Goal: Task Accomplishment & Management: Use online tool/utility

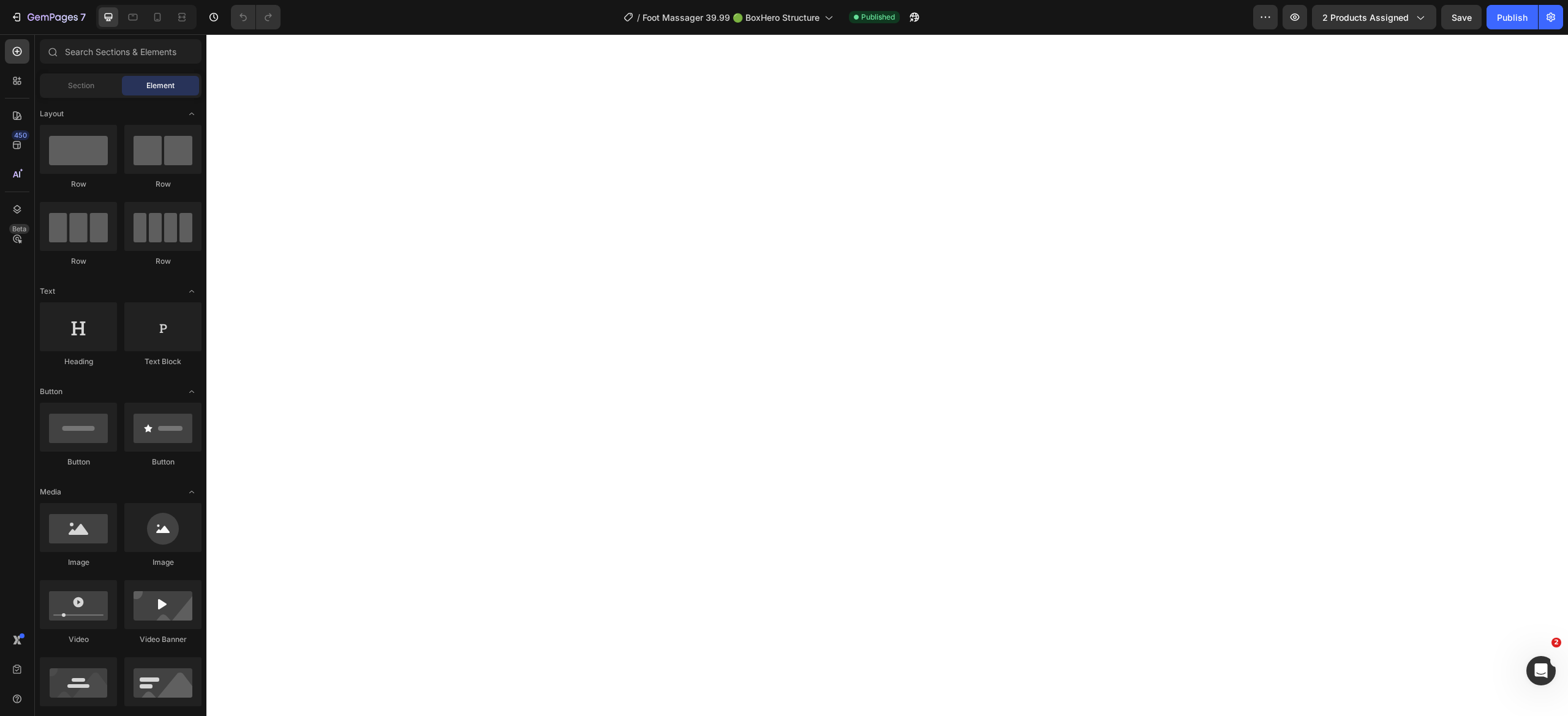
select select "2X FOOT MASSAGER NEMS"
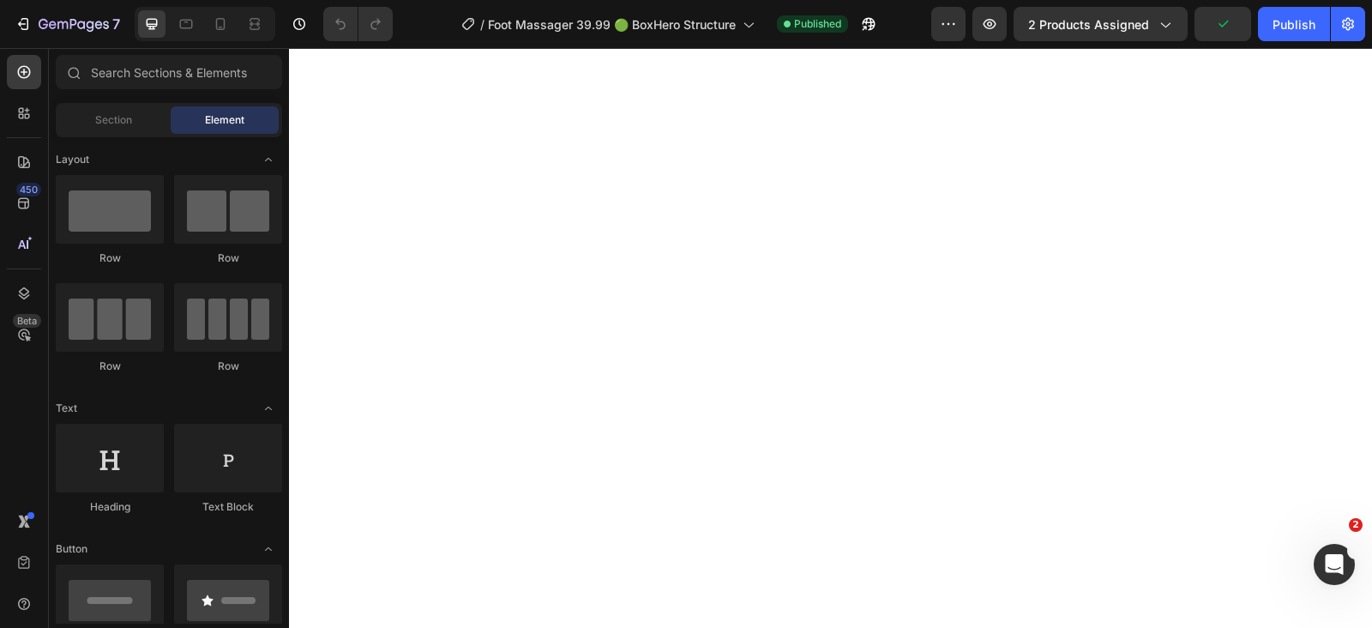
select select "2X FOOT MASSAGER NEMS"
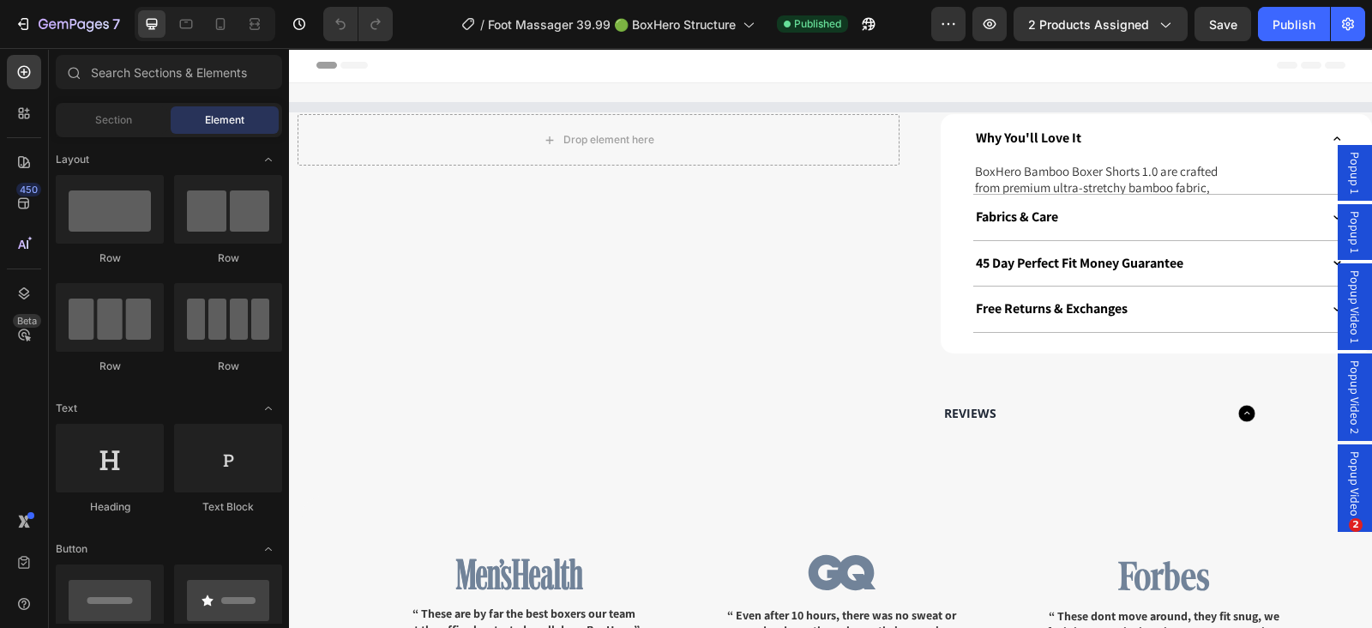
select select "2X FOOT MASSAGER NEMS"
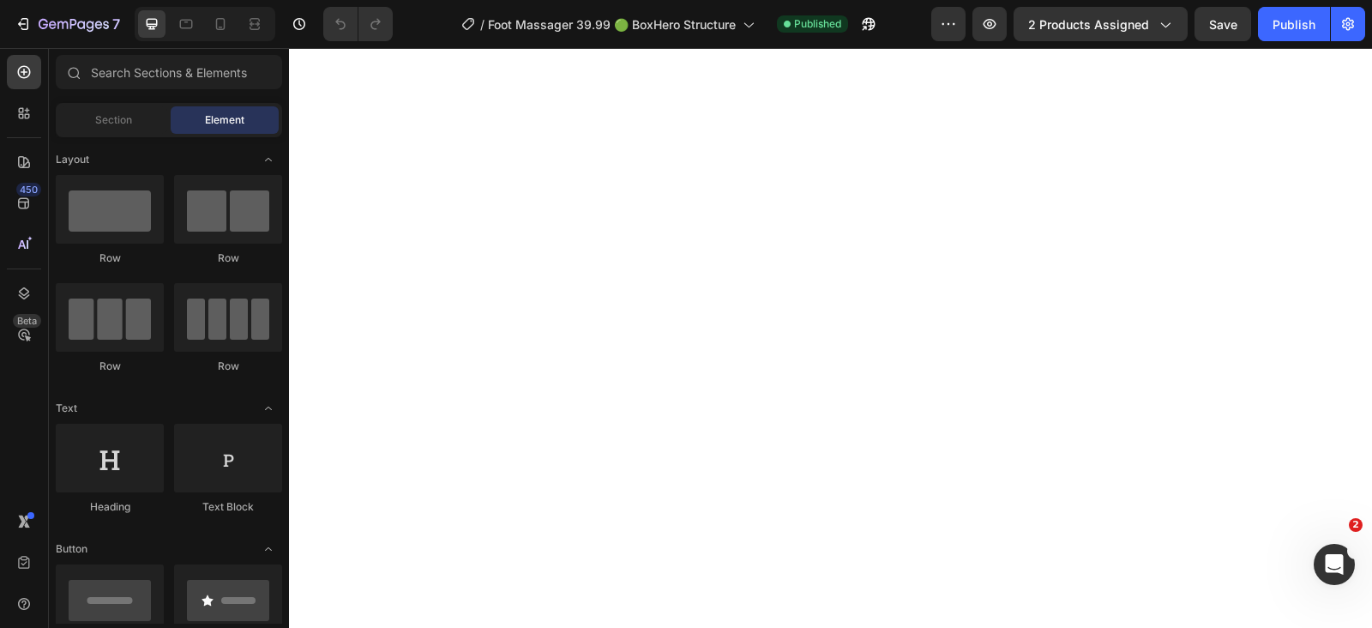
select select "2X FOOT MASSAGER NEMS"
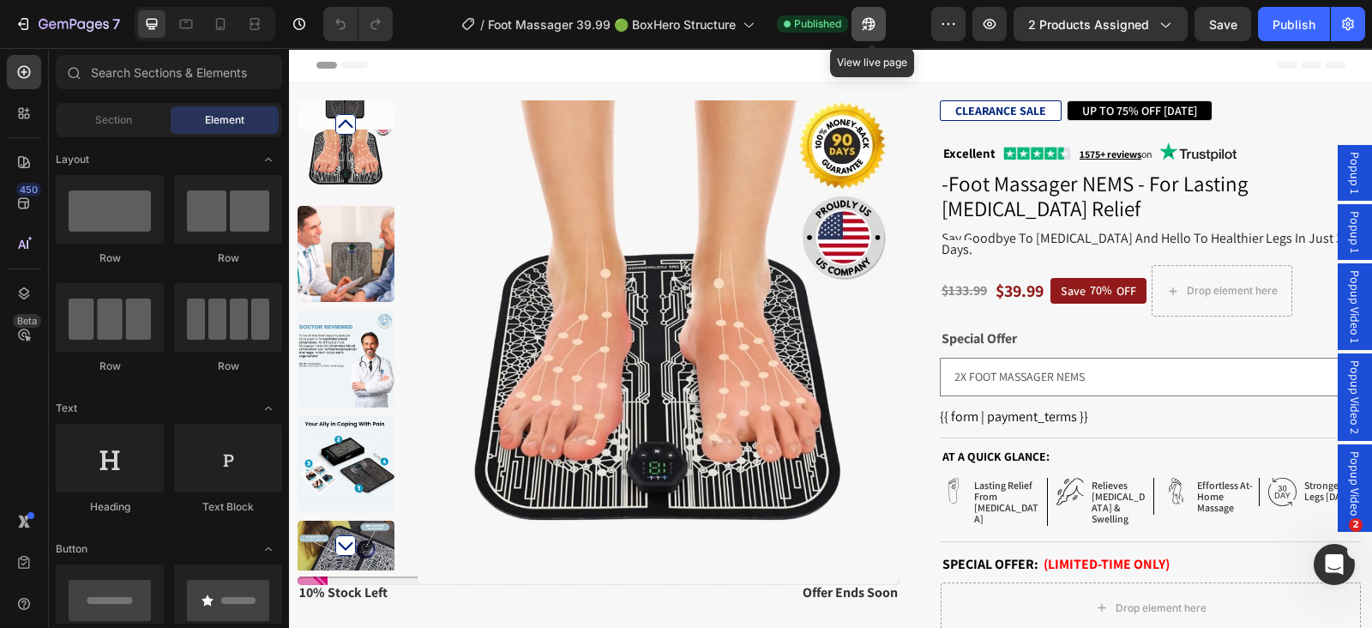
click at [868, 32] on button "button" at bounding box center [868, 24] width 34 height 34
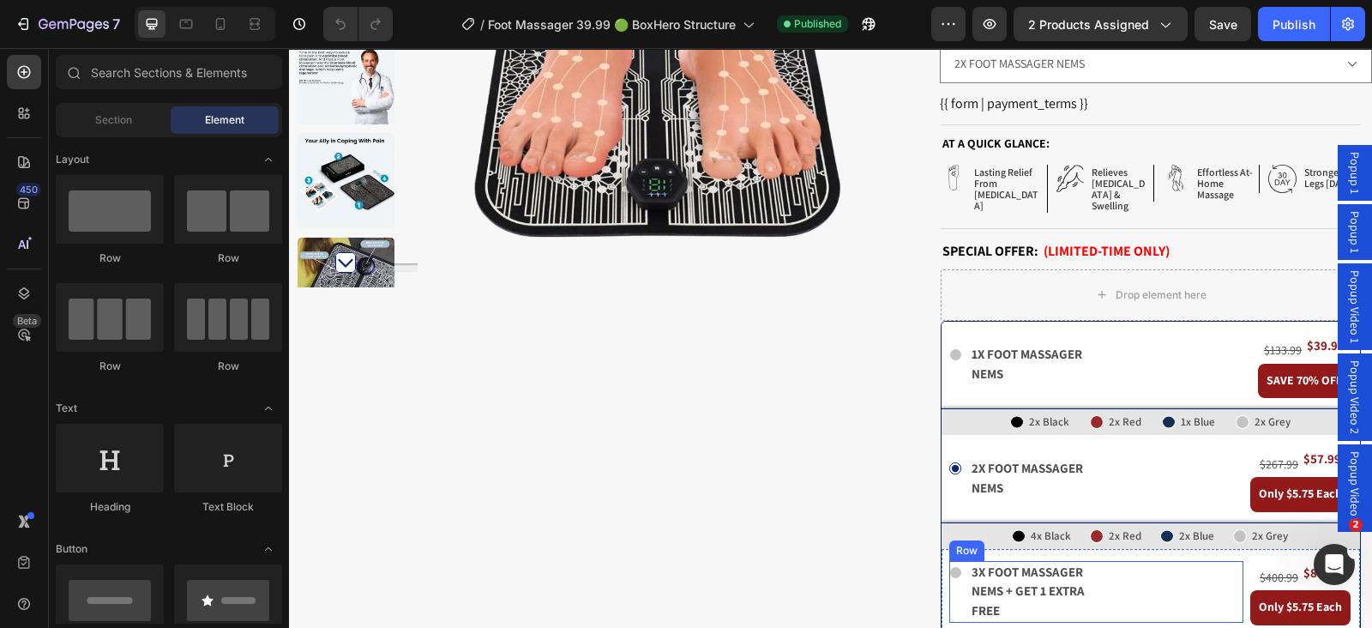
scroll to position [428, 0]
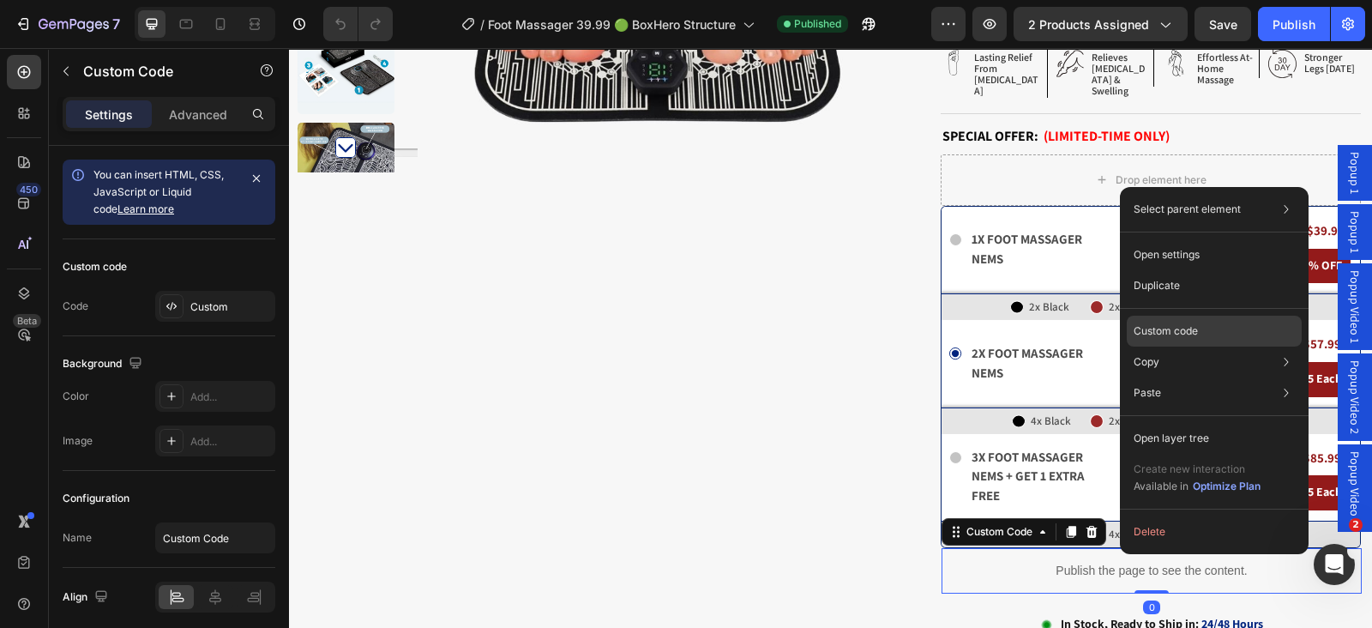
click at [1159, 377] on div "Custom code" at bounding box center [1213, 392] width 175 height 31
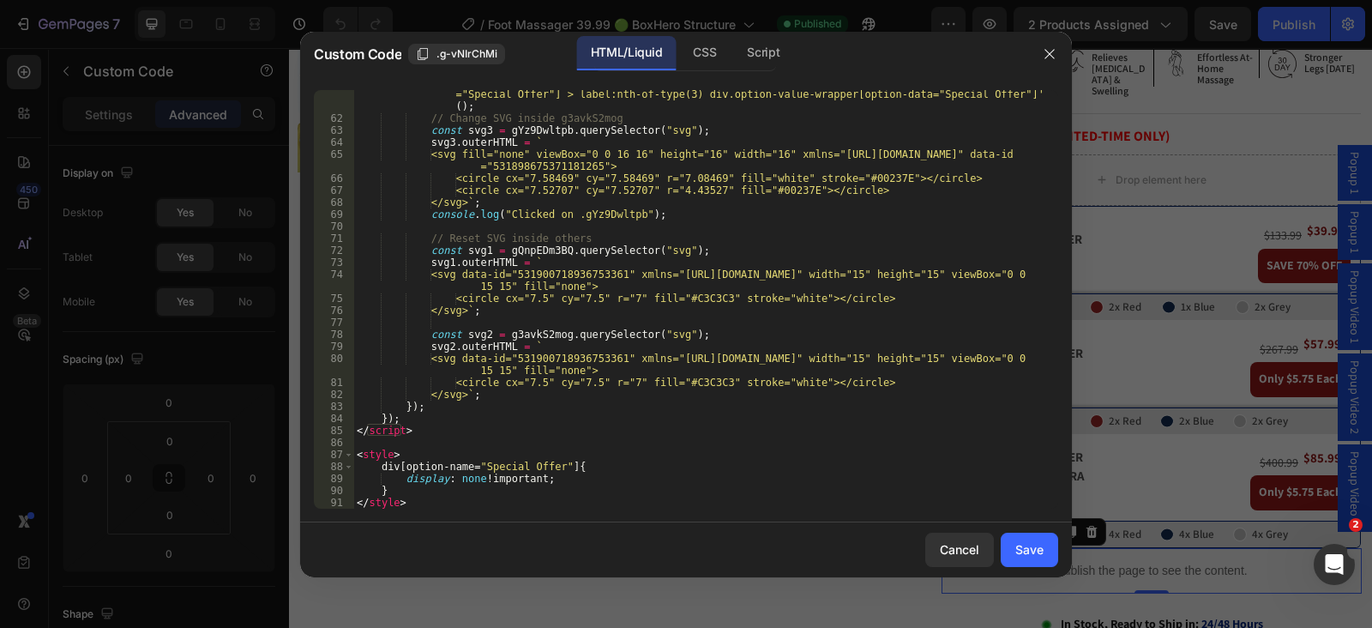
scroll to position [841, 0]
click at [1053, 59] on icon "button" at bounding box center [1049, 54] width 14 height 14
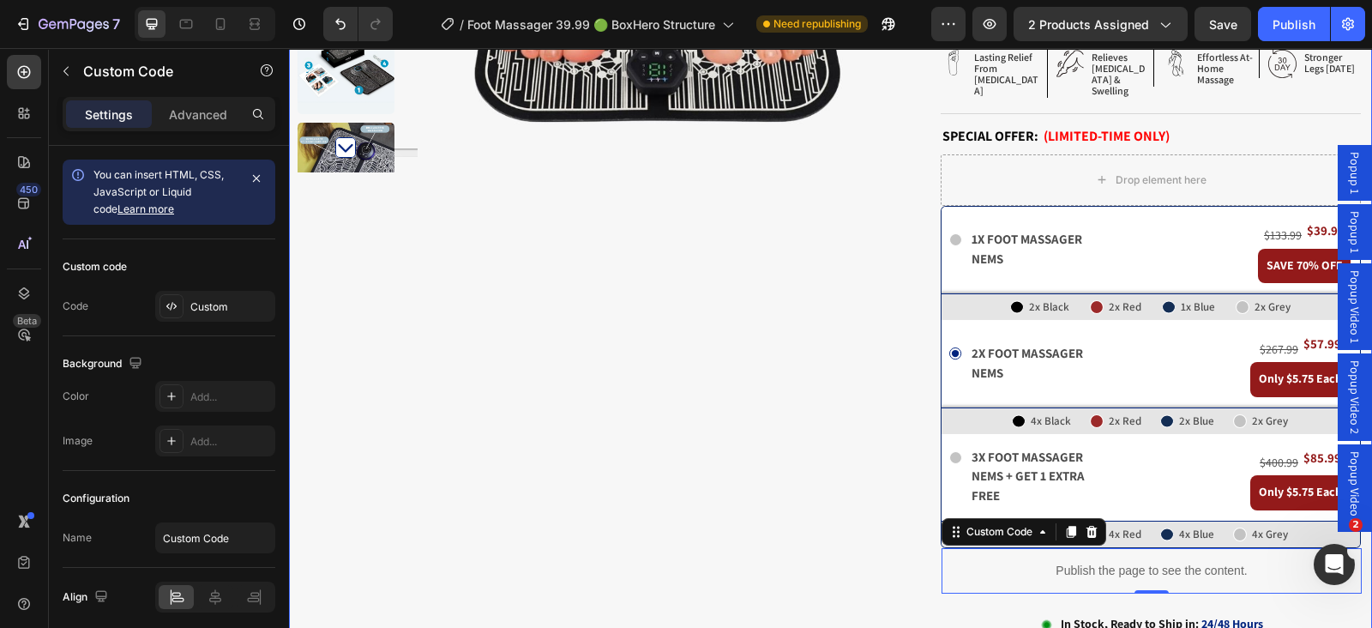
scroll to position [0, 0]
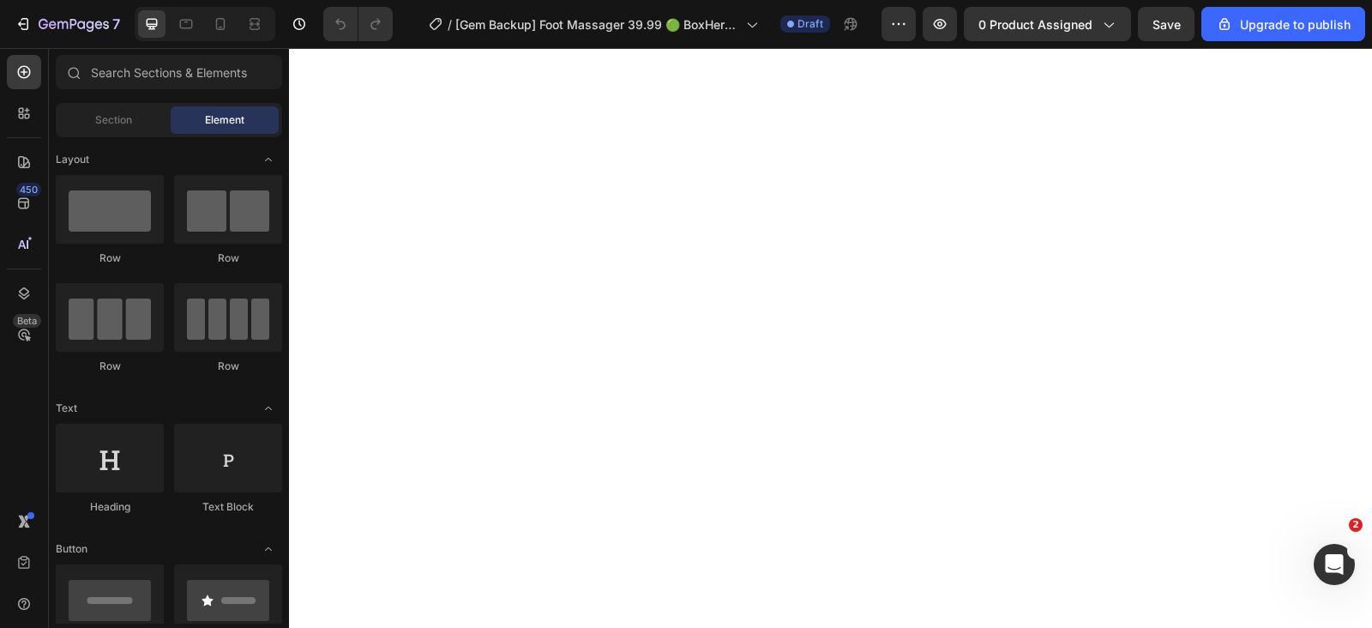
select select "2X FOOT MASSAGER NEMS"
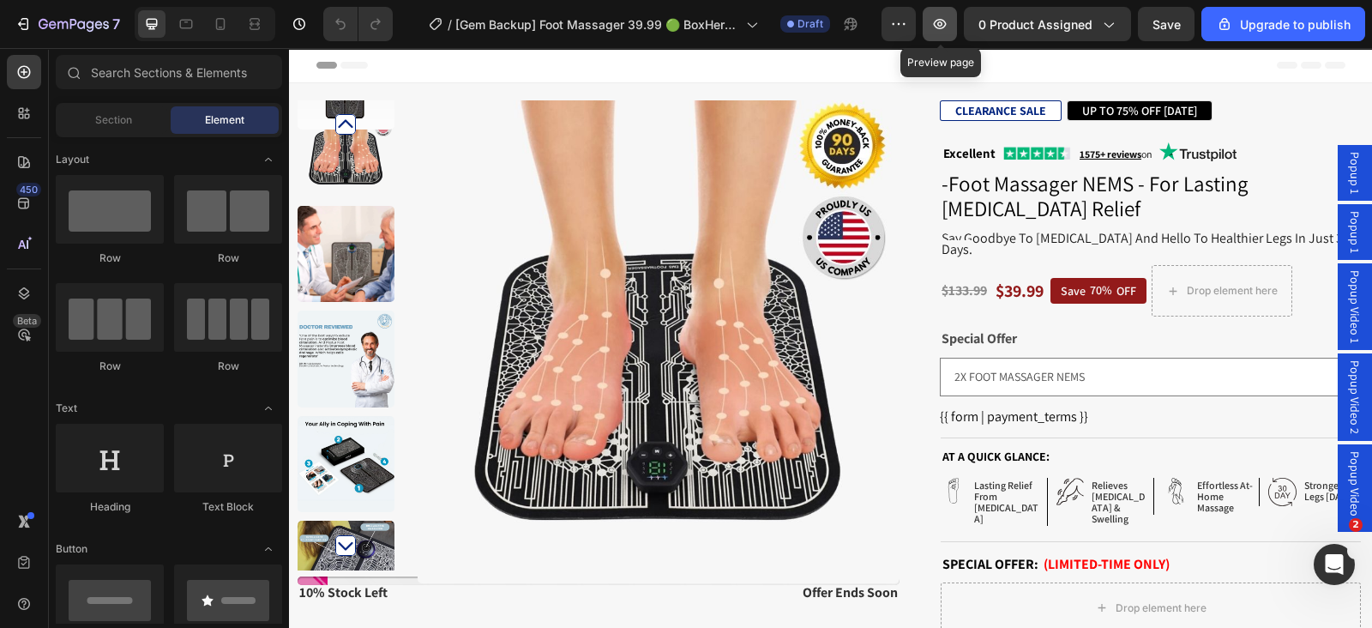
click at [934, 19] on button "button" at bounding box center [939, 24] width 34 height 34
click at [953, 36] on button "button" at bounding box center [939, 24] width 34 height 34
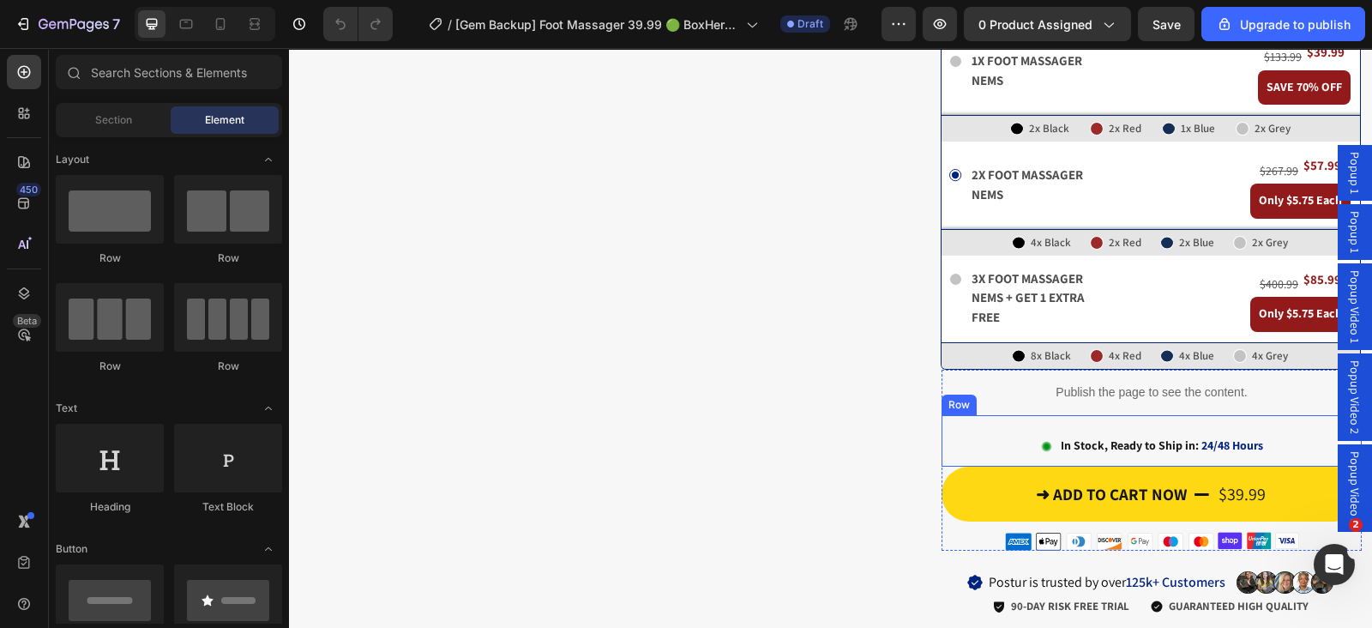
scroll to position [643, 0]
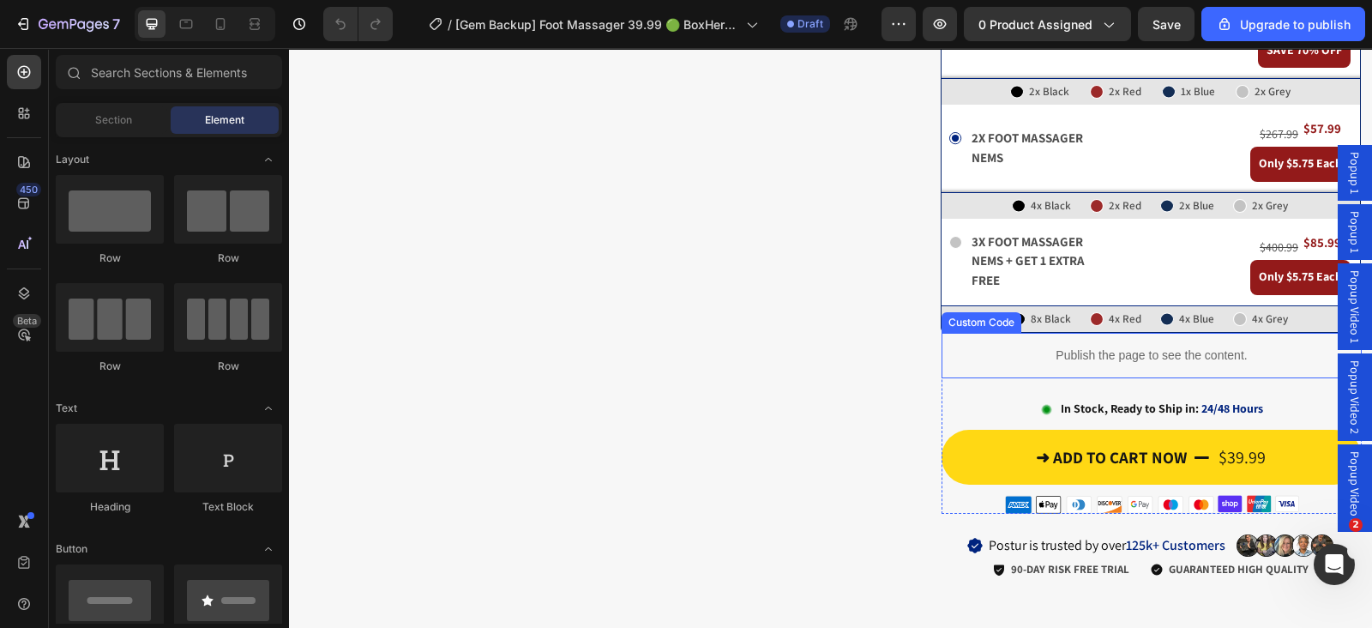
click at [1112, 346] on p "Publish the page to see the content." at bounding box center [1151, 355] width 420 height 18
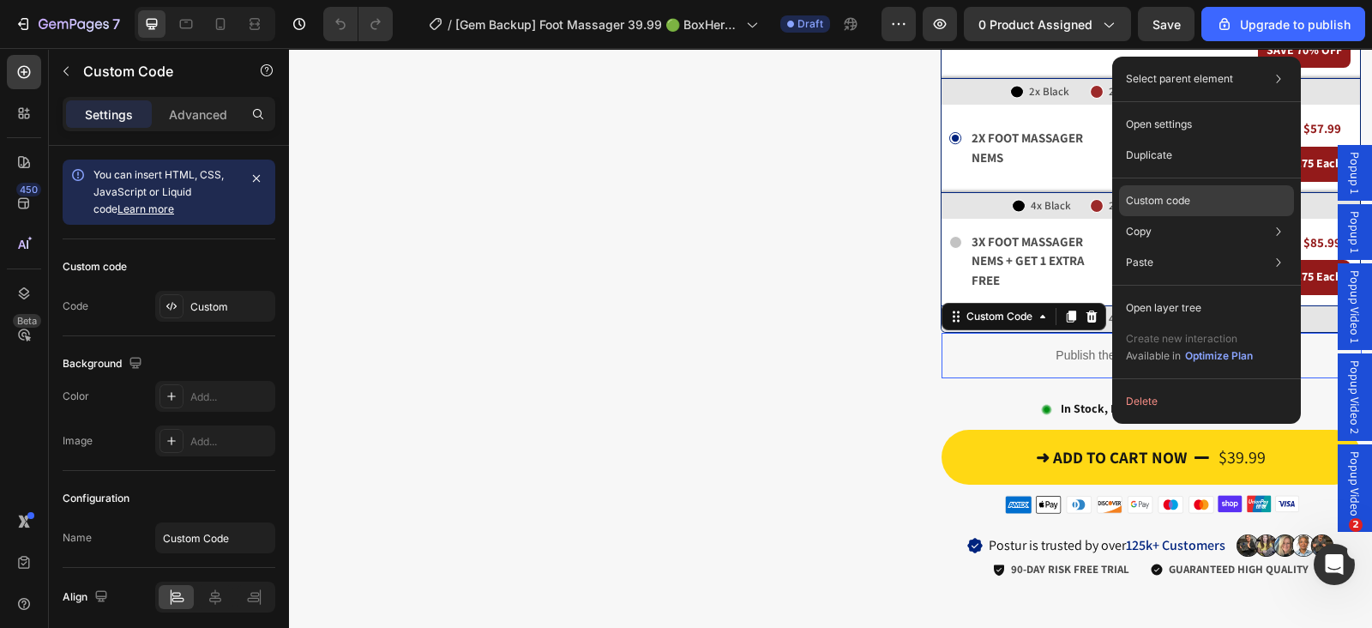
click at [1164, 247] on div "Custom code" at bounding box center [1206, 262] width 175 height 31
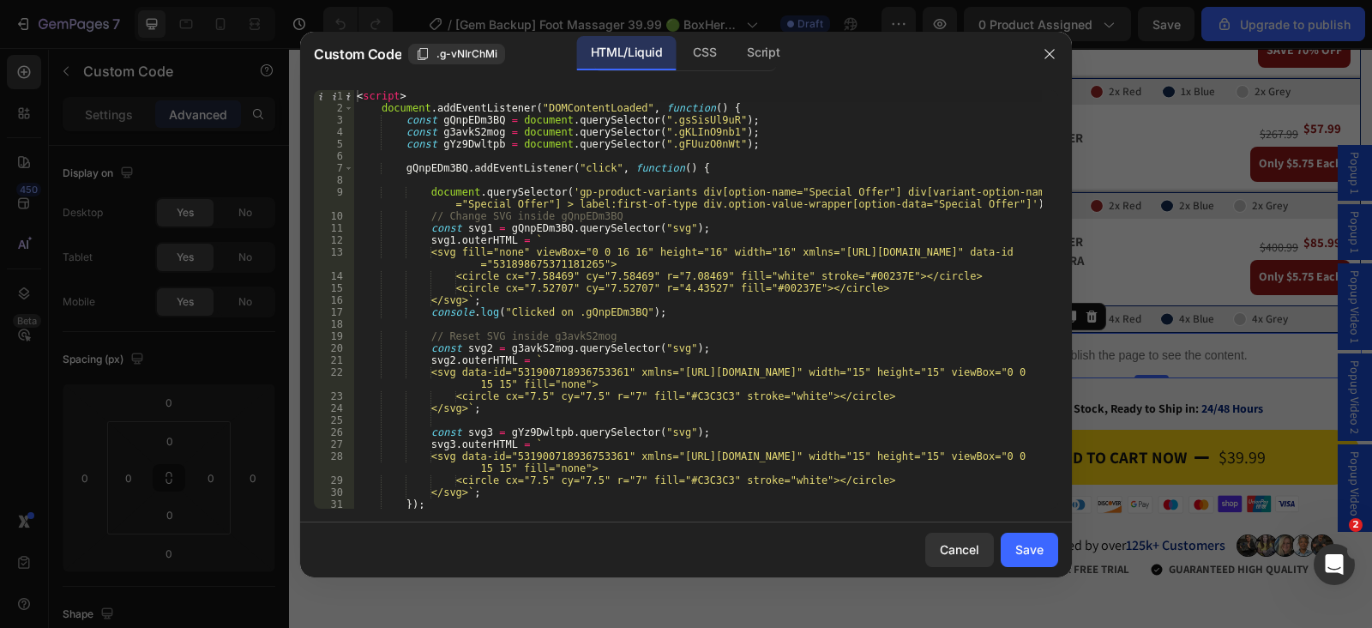
scroll to position [0, 0]
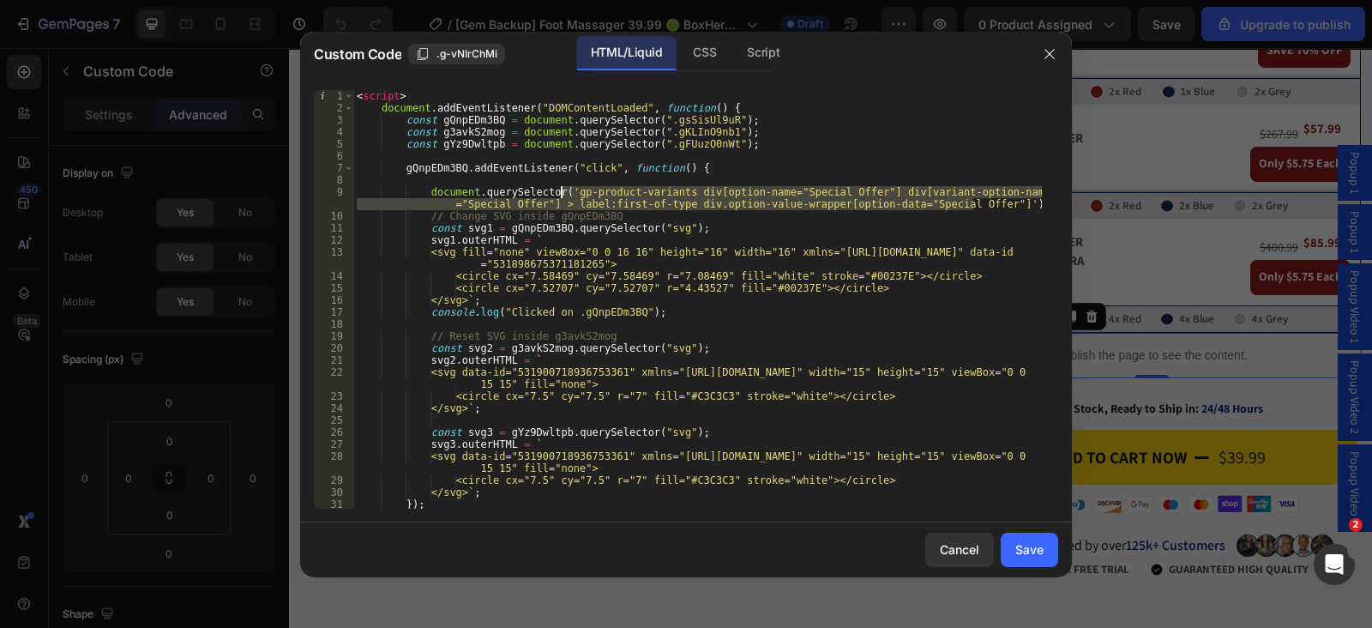
drag, startPoint x: 973, startPoint y: 203, endPoint x: 561, endPoint y: 188, distance: 412.6
click at [561, 188] on div "< script > document . addEventListener ( "DOMContentLoaded" , function ( ) { co…" at bounding box center [697, 311] width 688 height 442
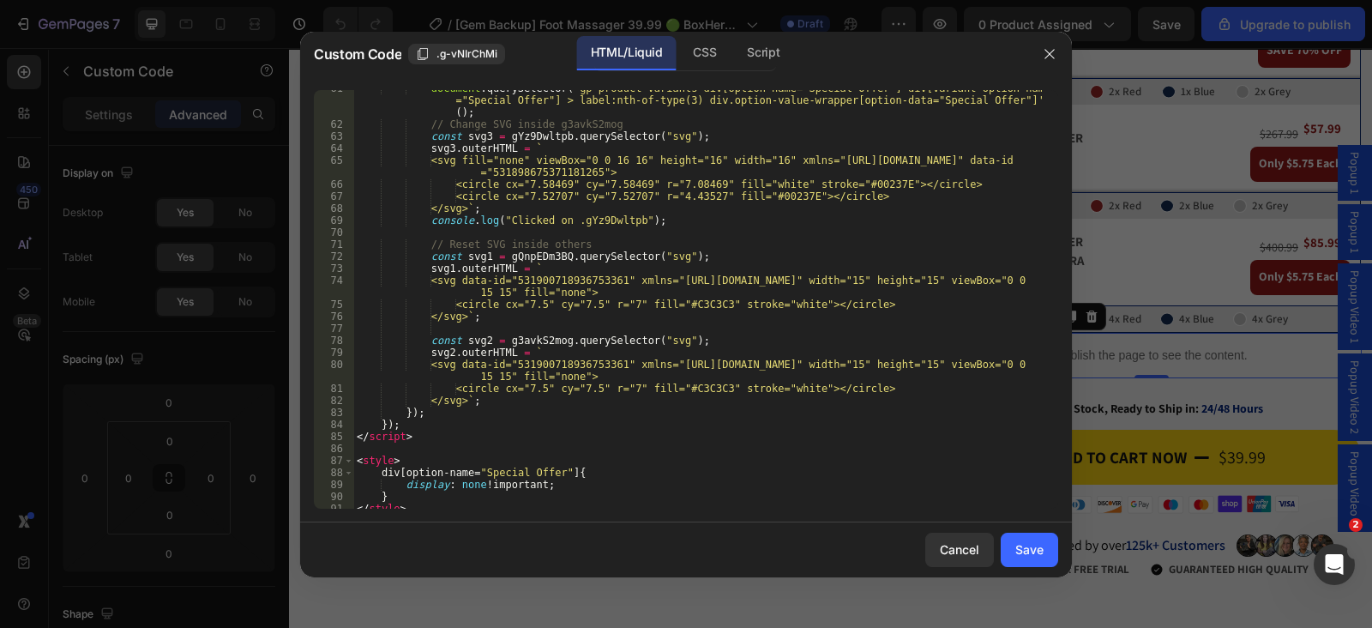
scroll to position [841, 0]
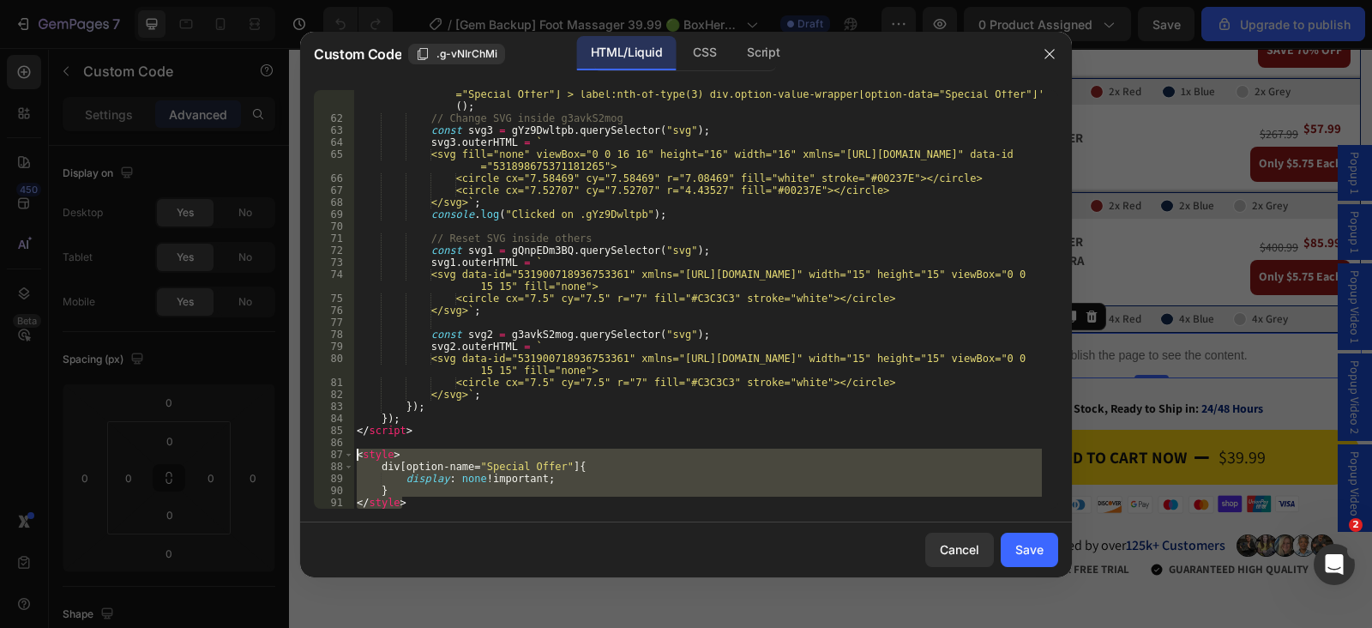
drag, startPoint x: 423, startPoint y: 501, endPoint x: 271, endPoint y: 459, distance: 158.0
click at [271, 459] on div "Custom Code .g-vNIrChMi HTML/Liquid CSS Script document.querySelector('gp-produ…" at bounding box center [686, 314] width 1372 height 628
type textarea "/*<style>*/ /* div[option-name="Special Offer"]{*/"
drag, startPoint x: 1025, startPoint y: 565, endPoint x: 876, endPoint y: 1, distance: 583.5
click at [1025, 564] on button "Save" at bounding box center [1028, 549] width 57 height 34
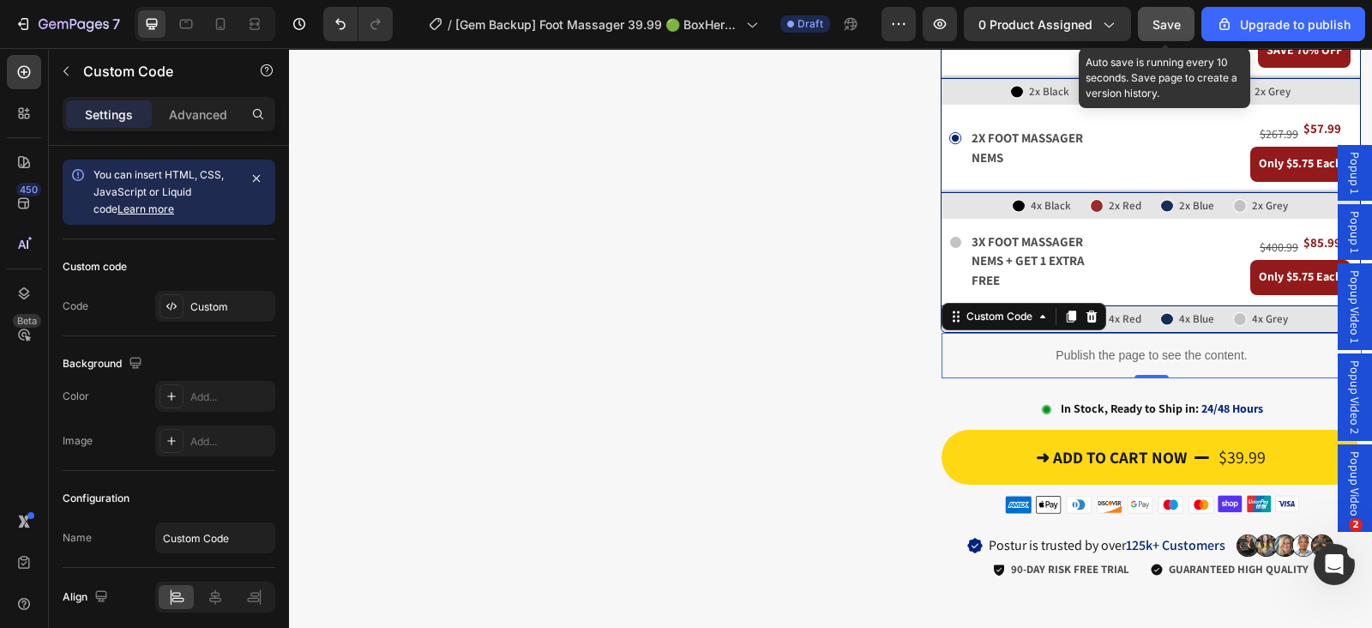
click at [1169, 21] on span "Save" at bounding box center [1166, 24] width 28 height 15
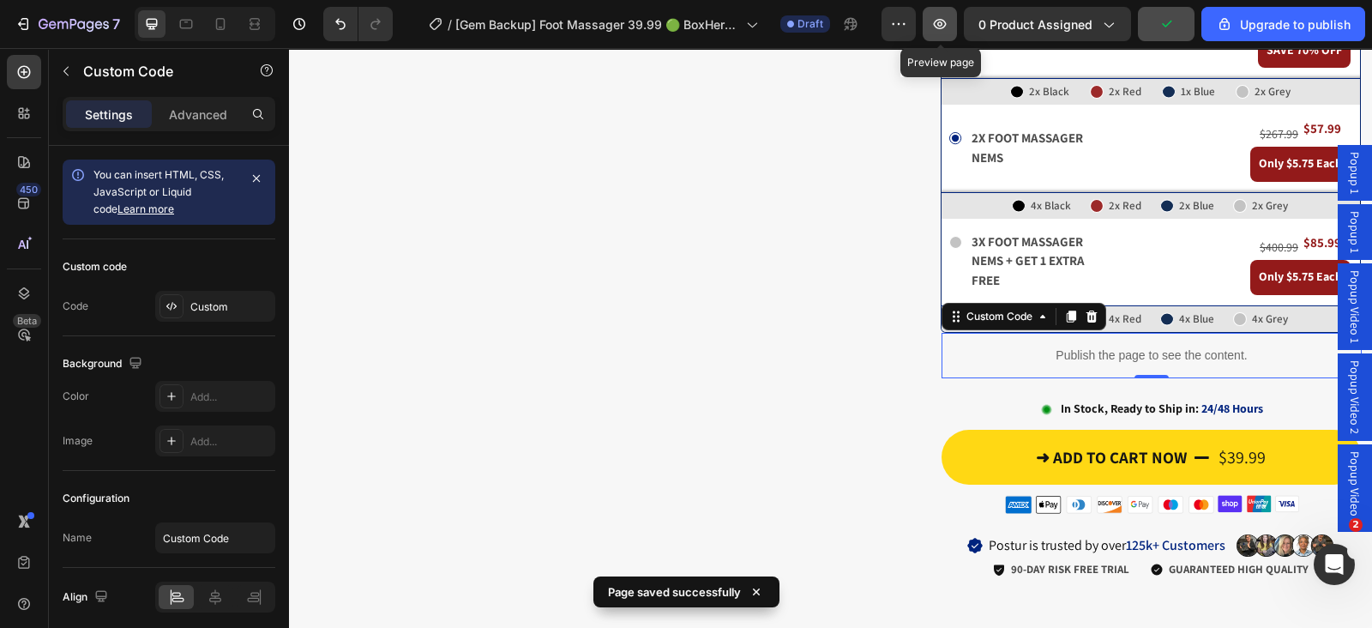
click at [946, 26] on icon "button" at bounding box center [939, 23] width 17 height 17
click at [936, 27] on icon "button" at bounding box center [939, 23] width 17 height 17
click at [948, 21] on icon "button" at bounding box center [939, 23] width 17 height 17
click at [943, 31] on icon "button" at bounding box center [939, 23] width 17 height 17
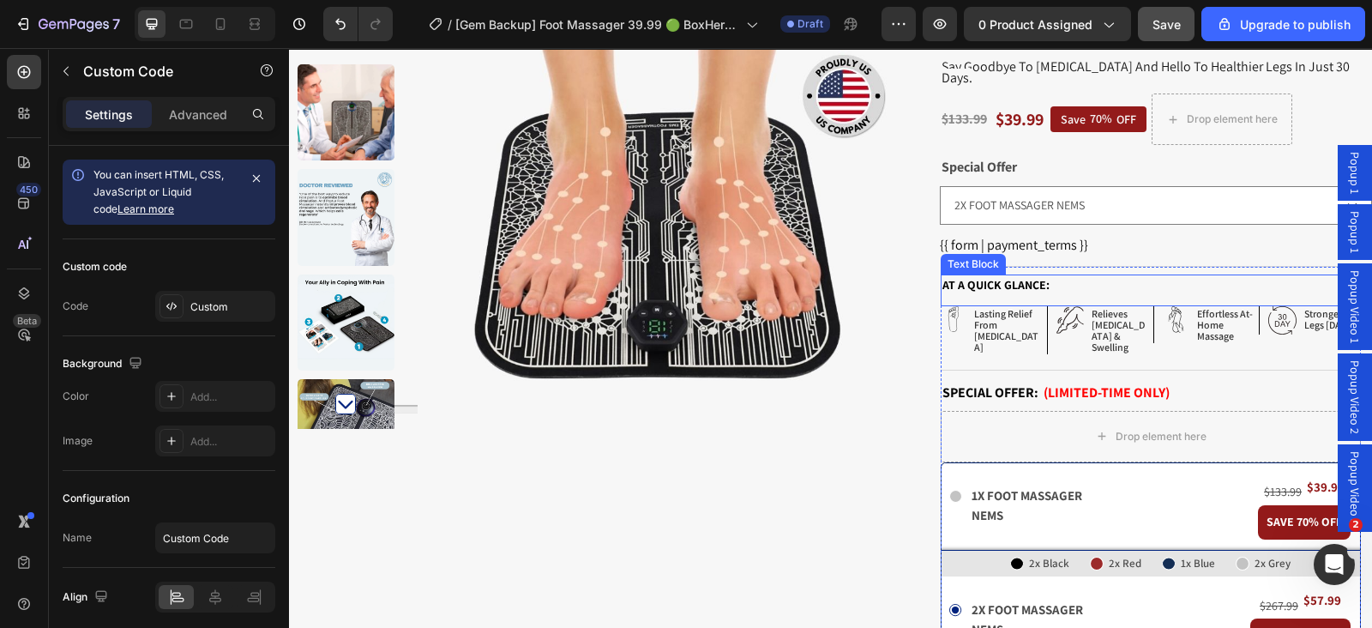
scroll to position [106, 0]
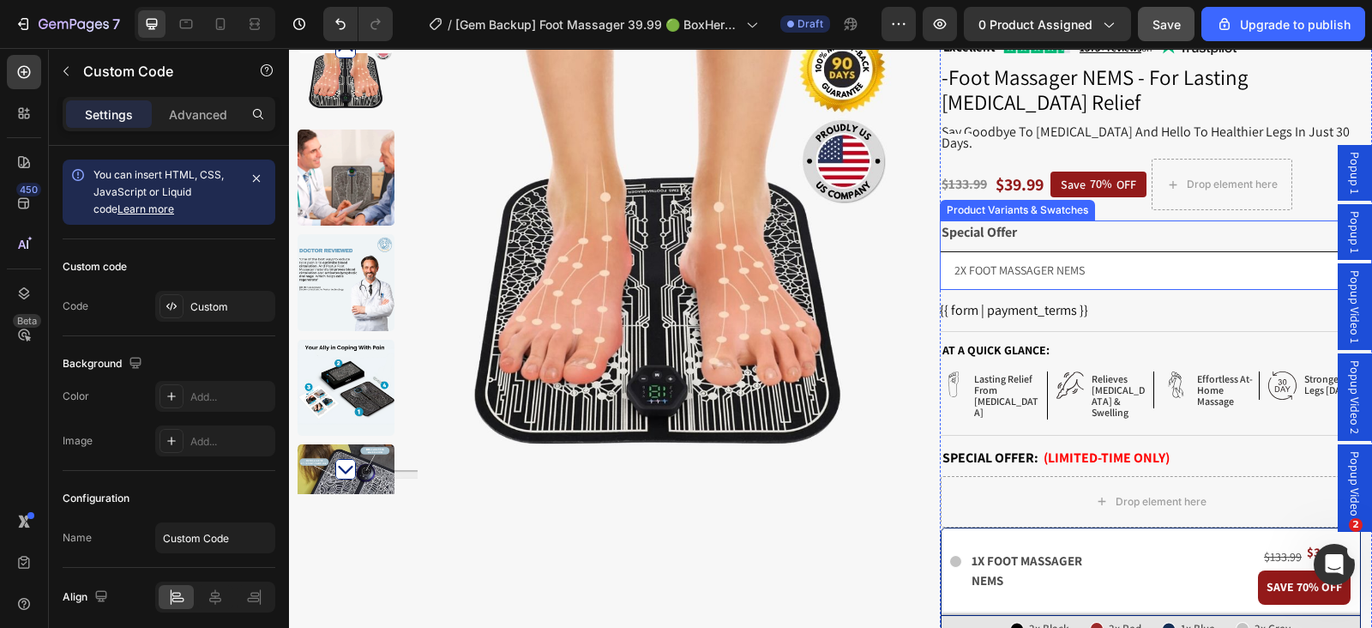
click at [1085, 263] on select "1X FOOT MASSAGER NEMS 2X FOOT MASSAGER NEMS 3X FOOT MASSAGER NEMS + GET 1 EXTRA…" at bounding box center [1156, 270] width 432 height 39
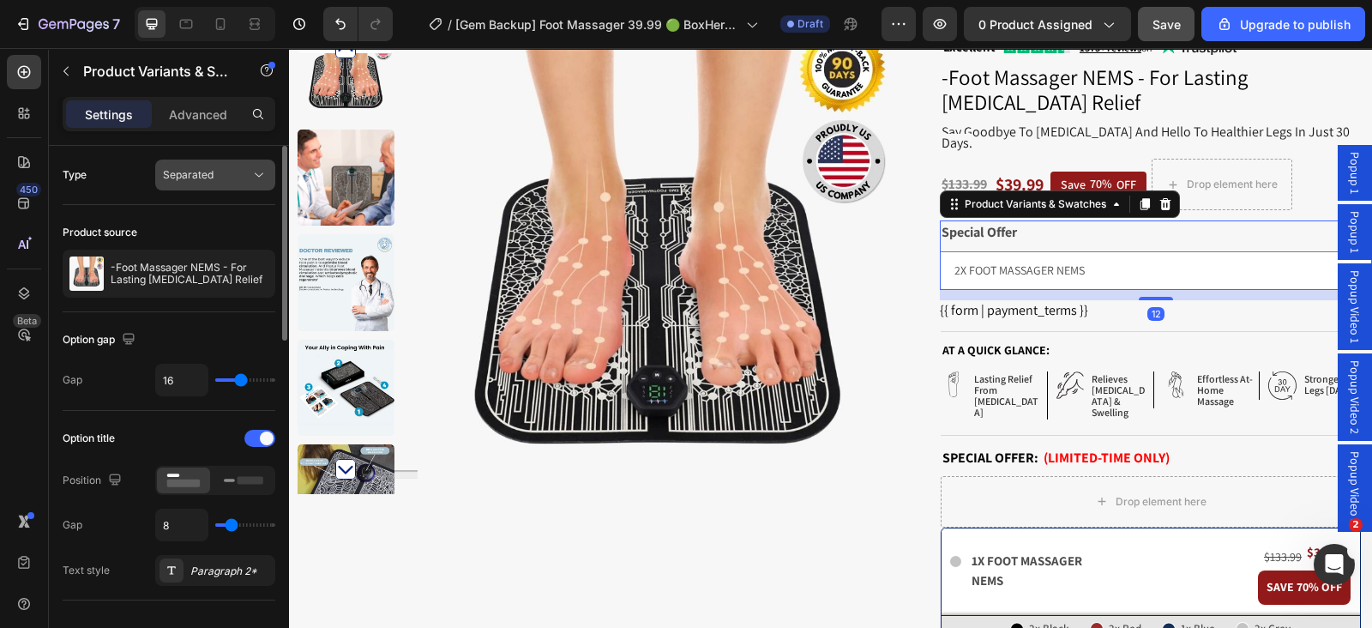
click at [214, 178] on div "Separated" at bounding box center [206, 174] width 87 height 15
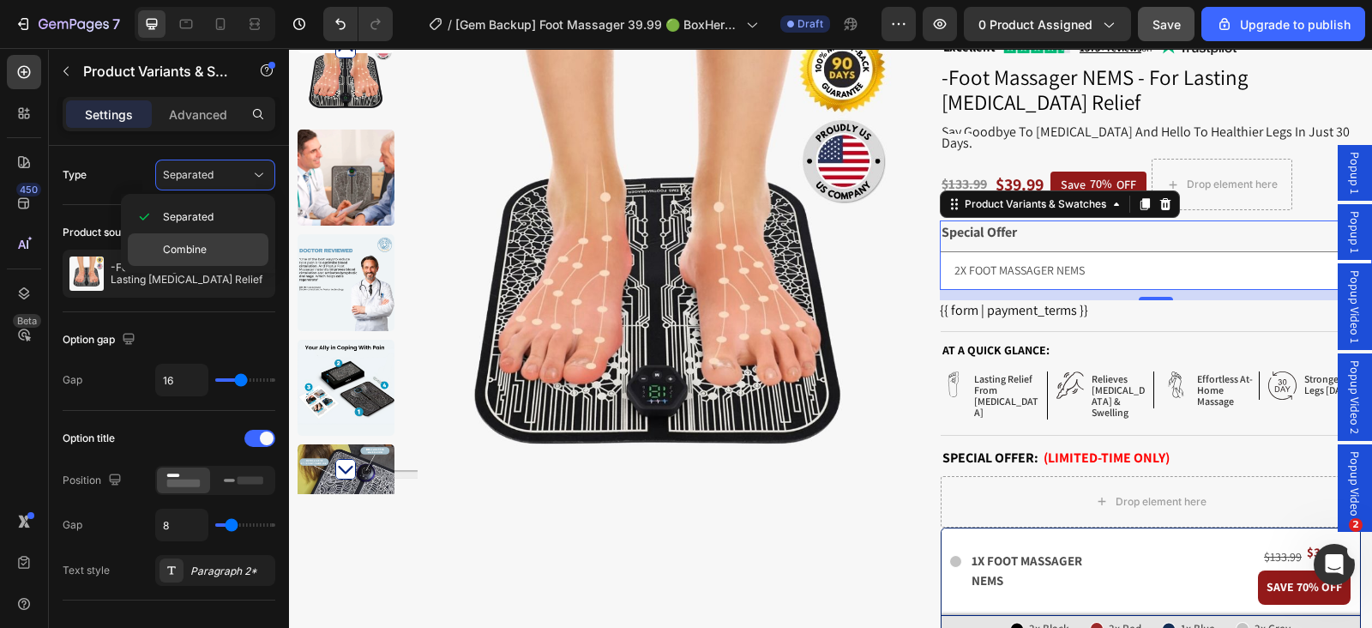
click at [219, 257] on div "Combine" at bounding box center [198, 249] width 141 height 33
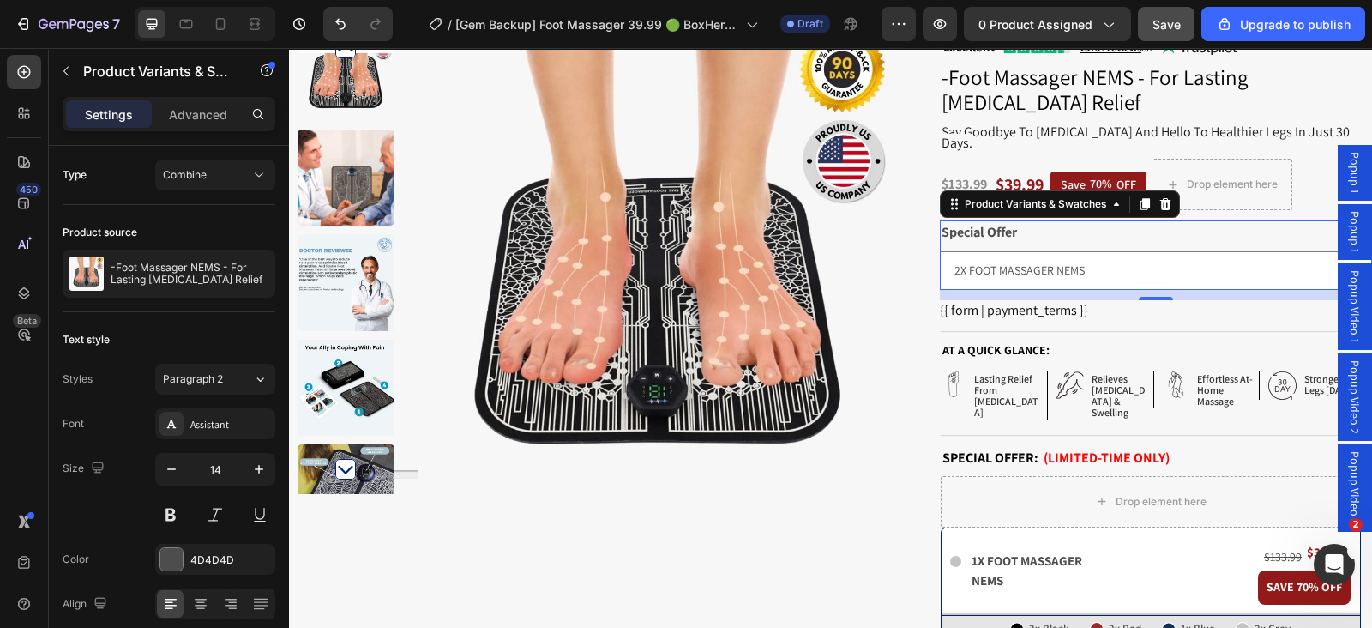
select select "581652879580856958"
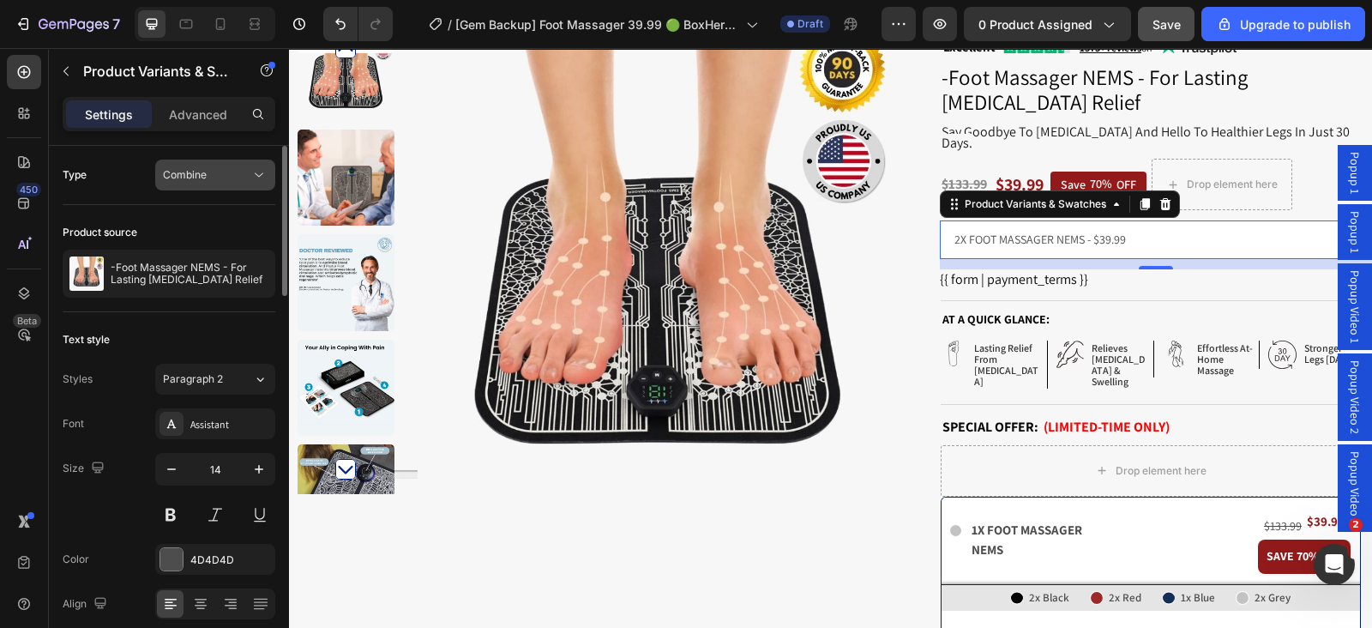
drag, startPoint x: 231, startPoint y: 152, endPoint x: 226, endPoint y: 171, distance: 19.3
click at [231, 312] on div "Type Combine" at bounding box center [169, 495] width 213 height 366
click at [225, 173] on div "Combine" at bounding box center [206, 174] width 87 height 15
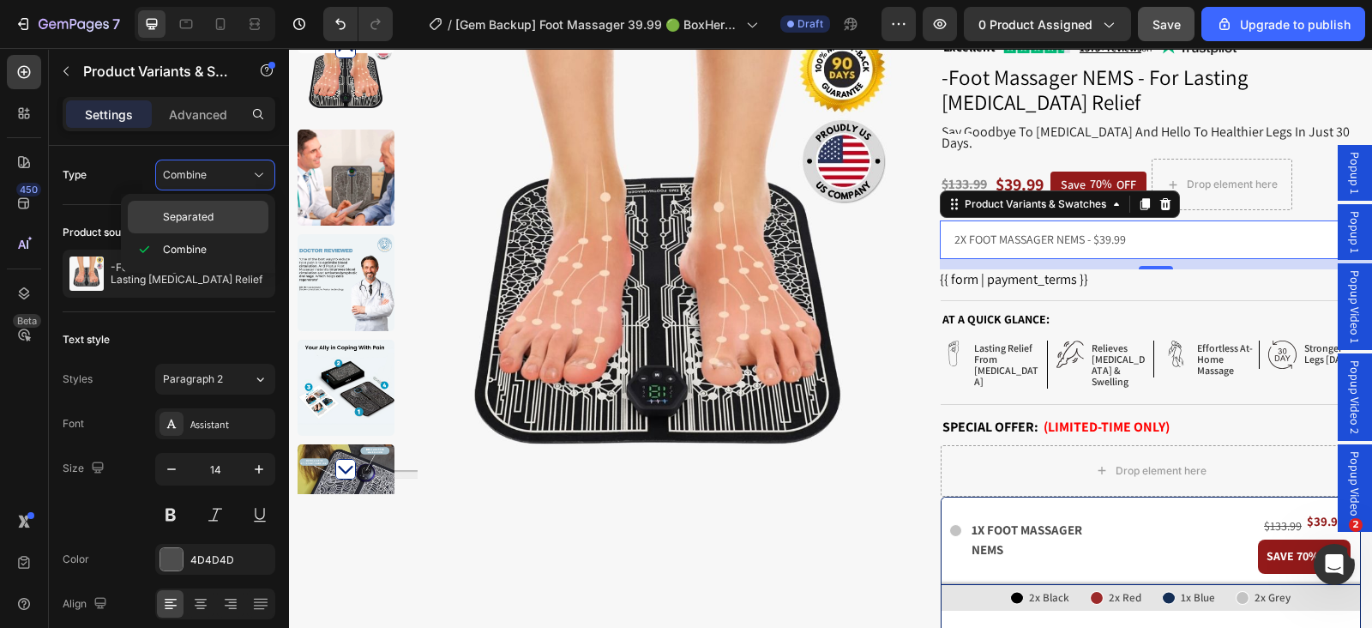
click at [219, 212] on p "Separated" at bounding box center [212, 216] width 98 height 15
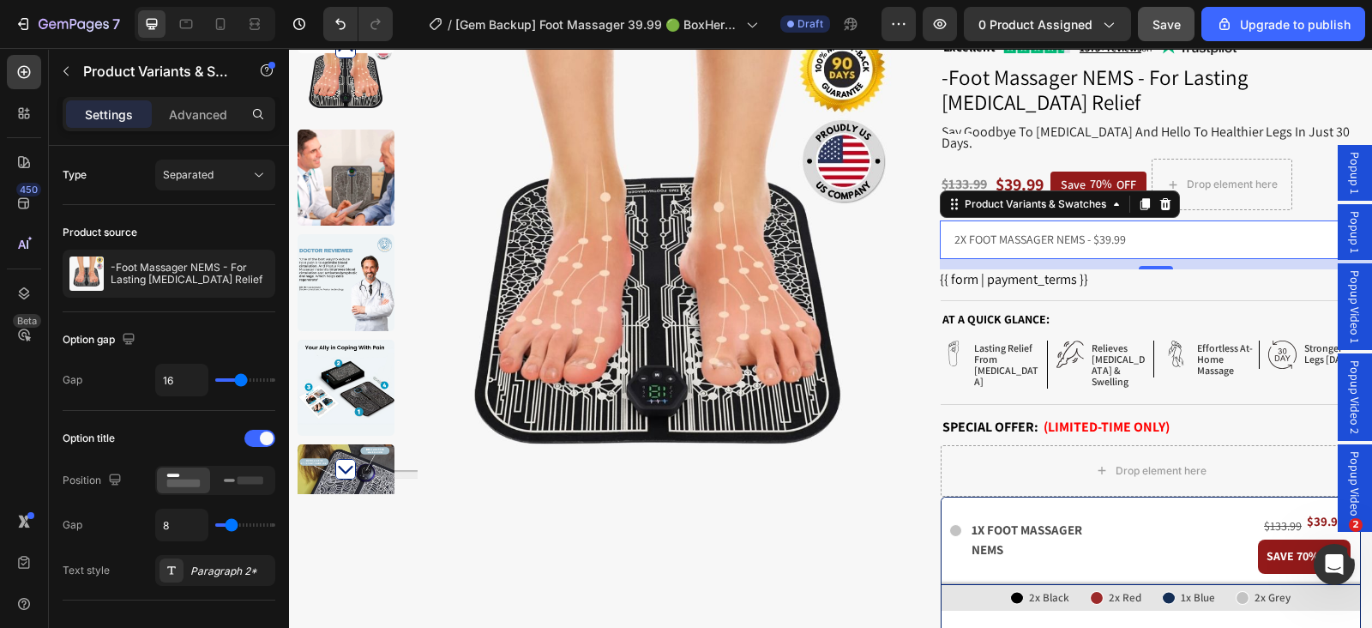
select select "2X FOOT MASSAGER NEMS"
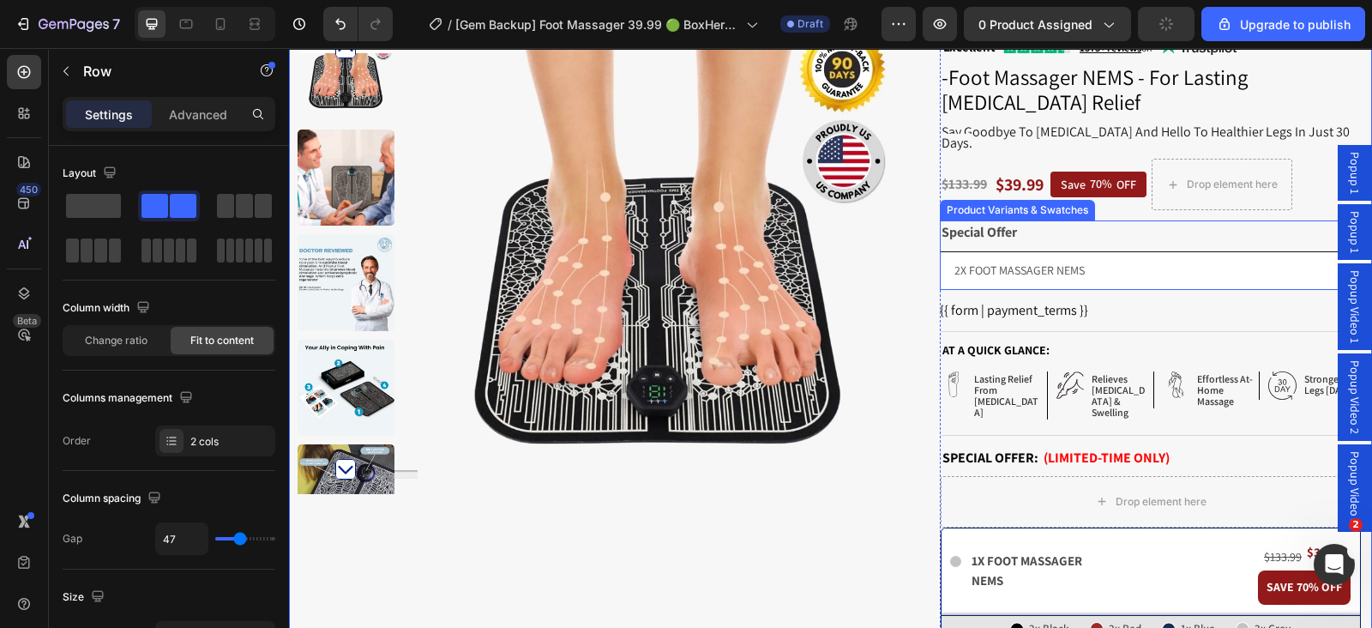
click at [940, 267] on select "1X FOOT MASSAGER NEMS 2X FOOT MASSAGER NEMS 3X FOOT MASSAGER NEMS + GET 1 EXTRA…" at bounding box center [1156, 270] width 432 height 39
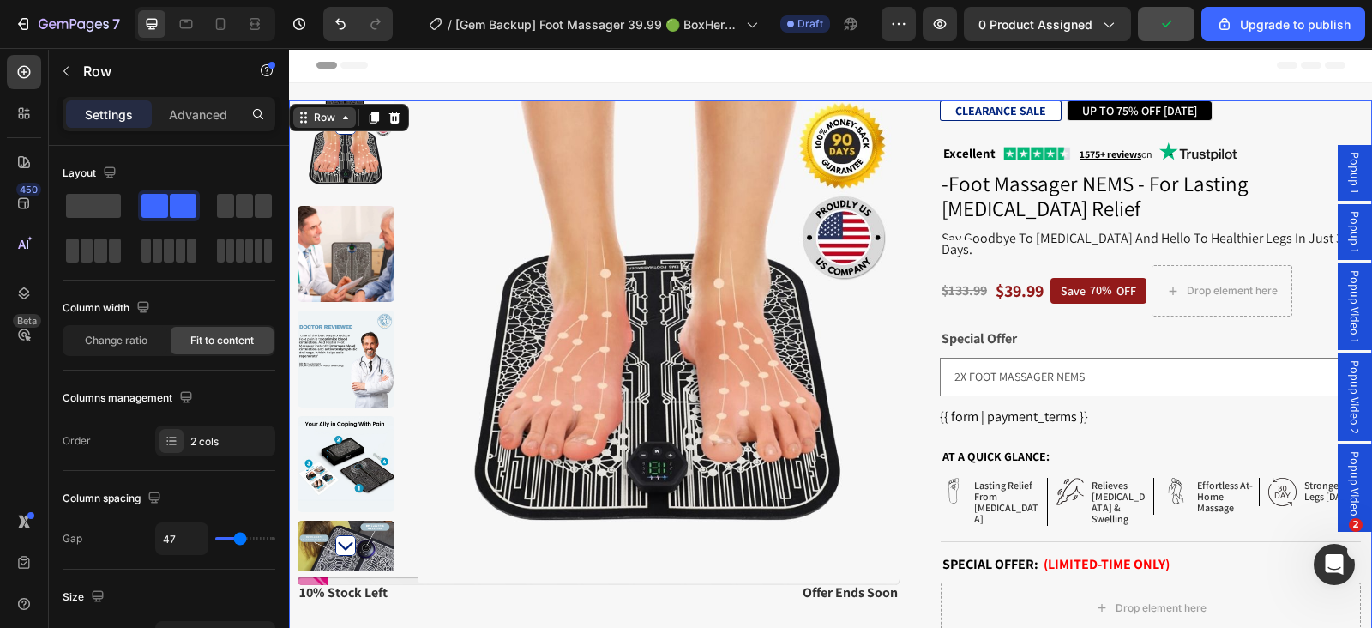
click at [350, 124] on div "Row" at bounding box center [324, 117] width 63 height 21
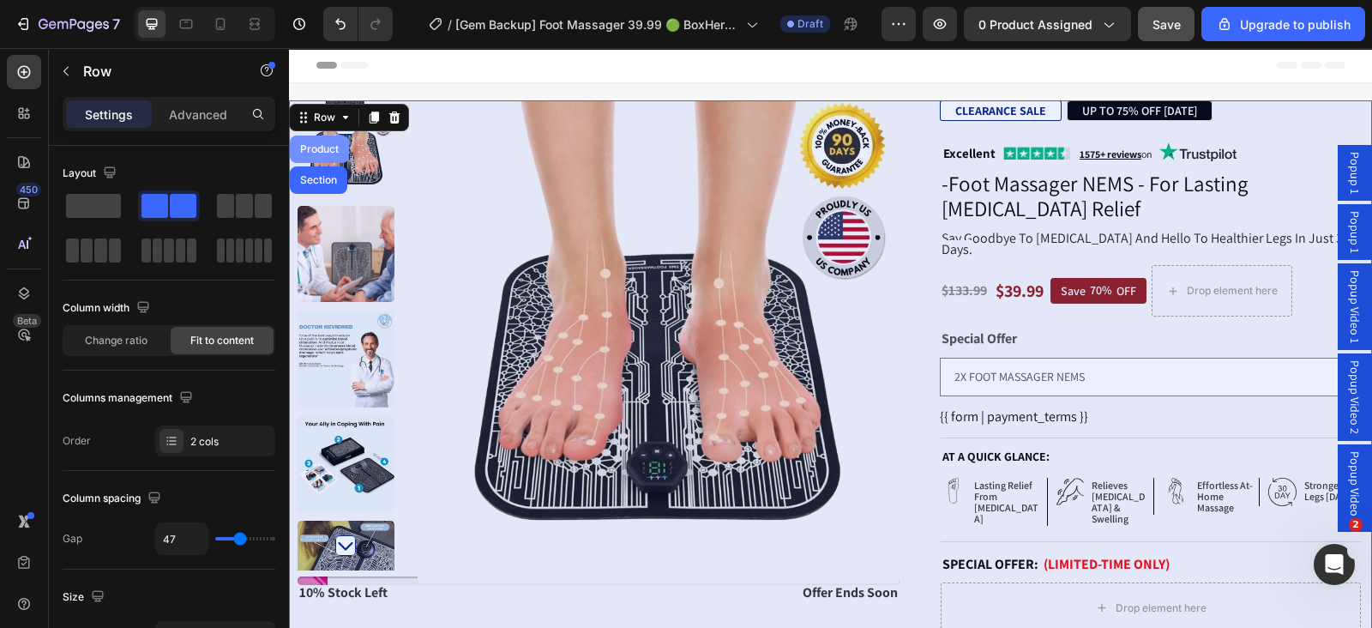
click at [340, 139] on div "Product" at bounding box center [319, 148] width 59 height 27
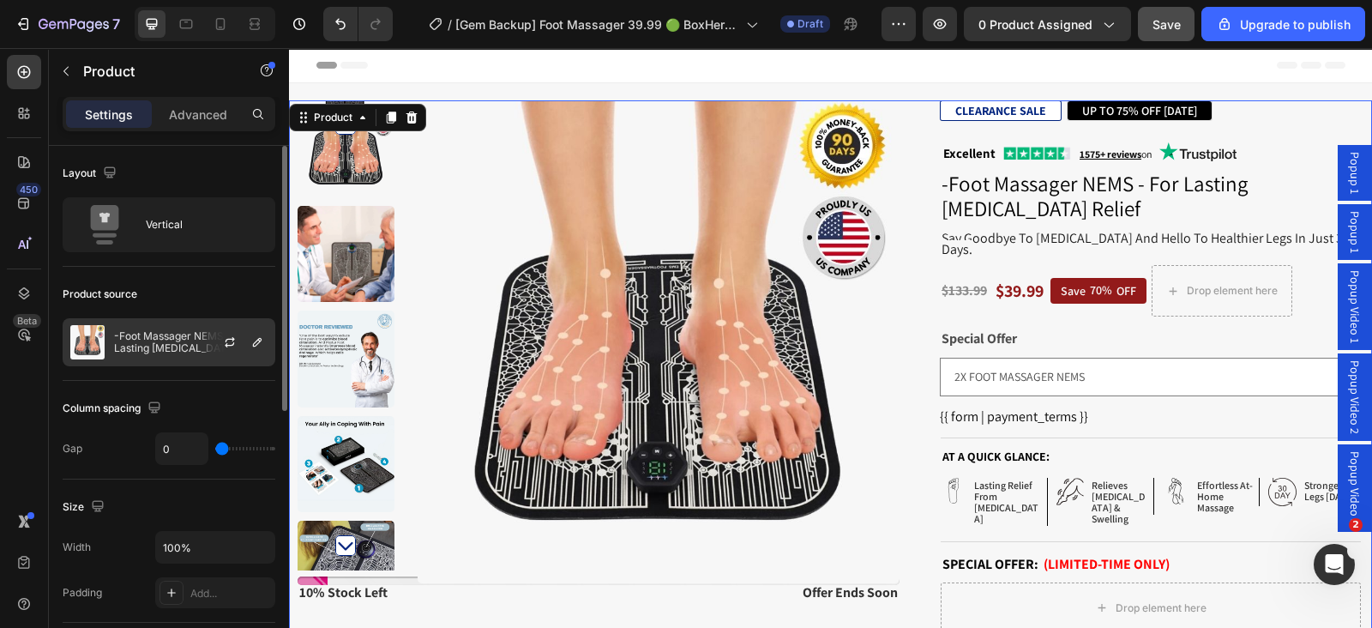
click at [174, 335] on p "-Foot Massager NEMS - For Lasting [MEDICAL_DATA] Relief" at bounding box center [190, 342] width 153 height 24
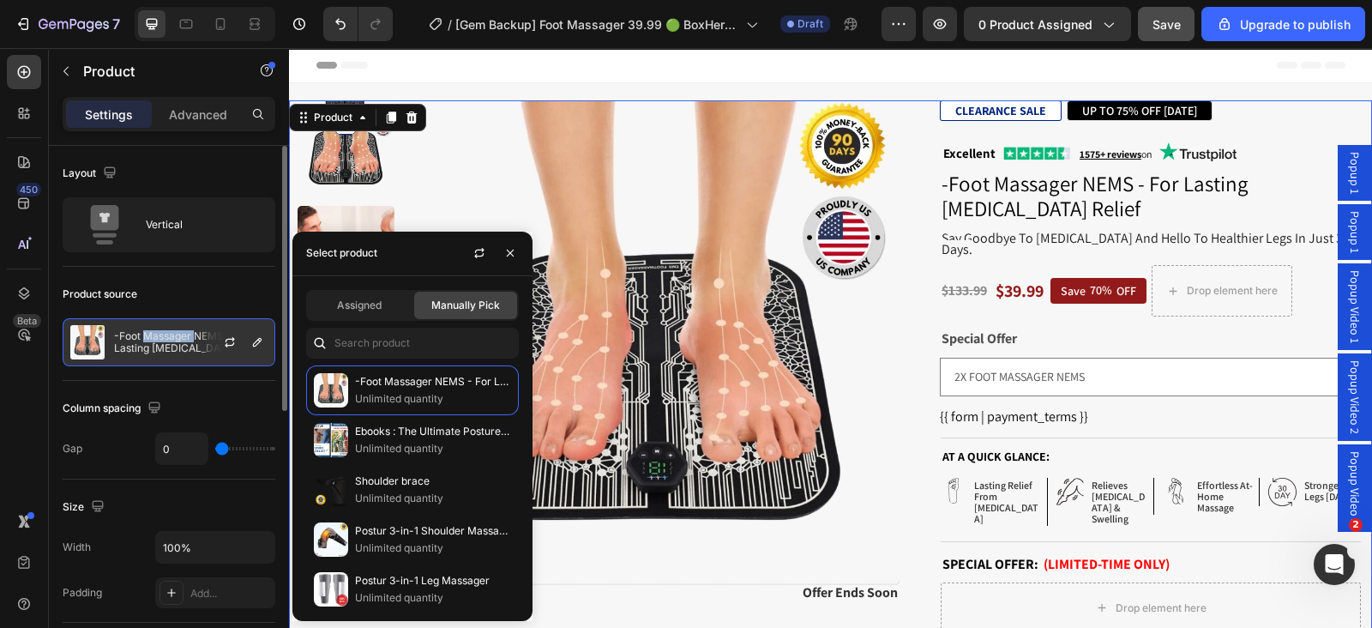
click at [174, 335] on p "-Foot Massager NEMS - For Lasting [MEDICAL_DATA] Relief" at bounding box center [190, 342] width 153 height 24
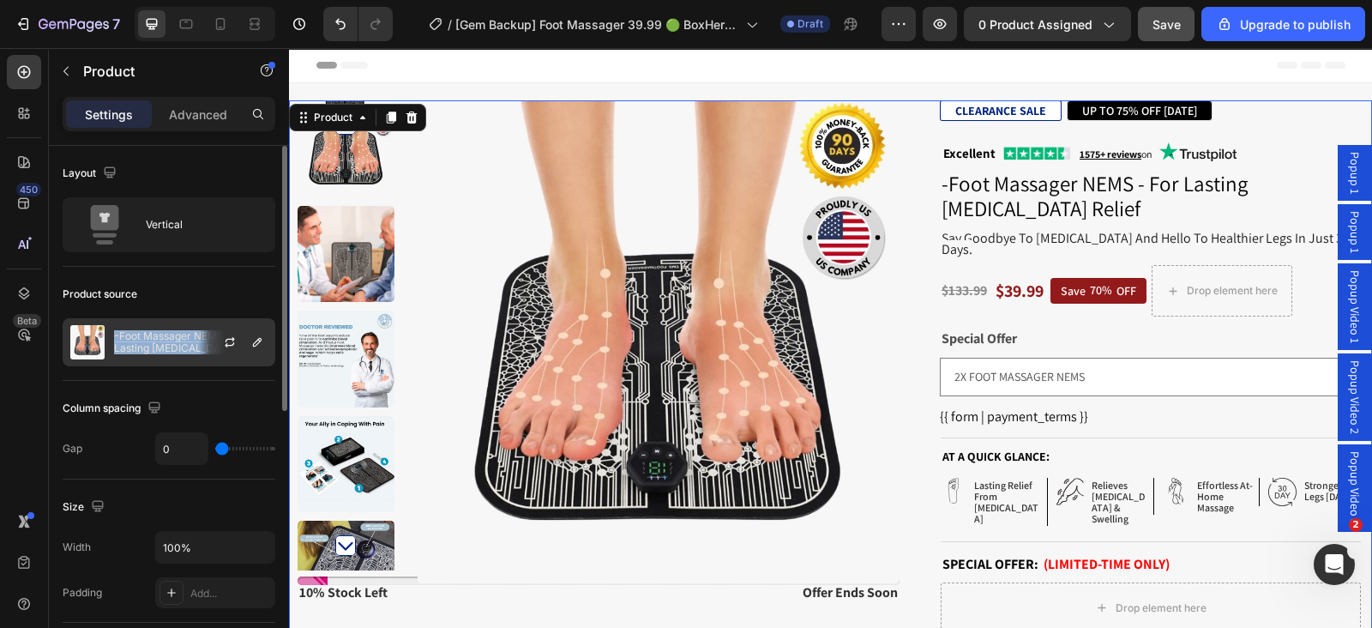
click at [174, 335] on p "-Foot Massager NEMS - For Lasting [MEDICAL_DATA] Relief" at bounding box center [190, 342] width 153 height 24
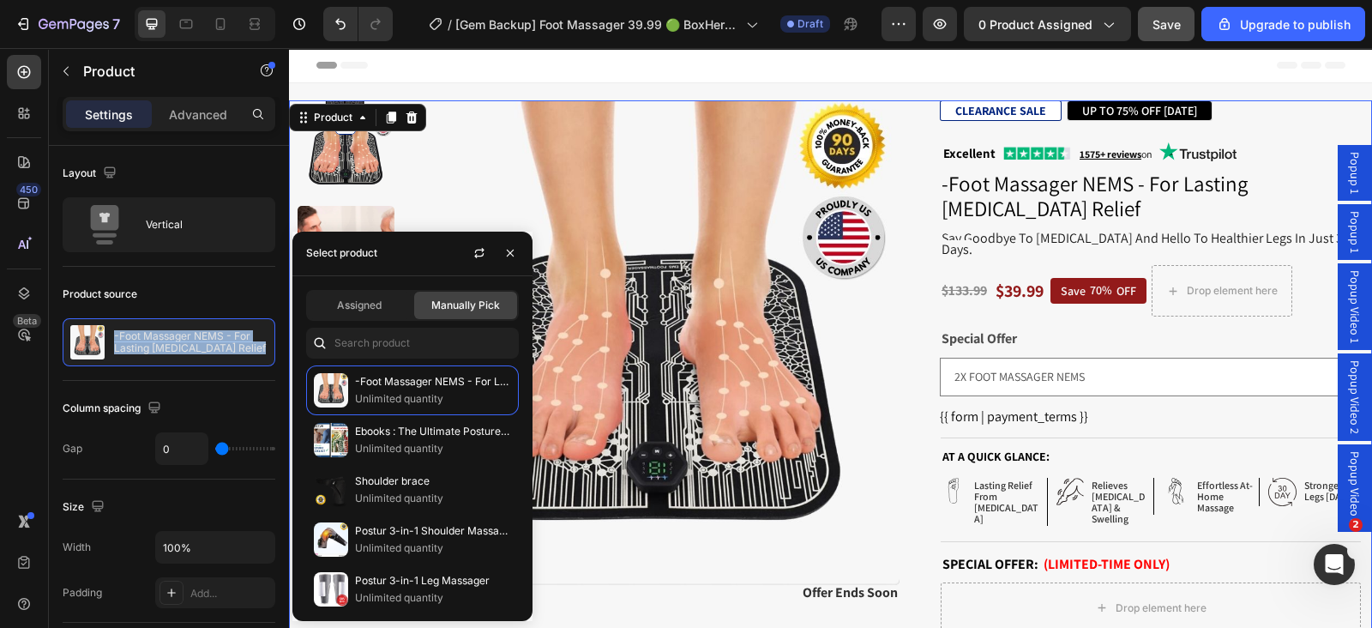
scroll to position [213, 0]
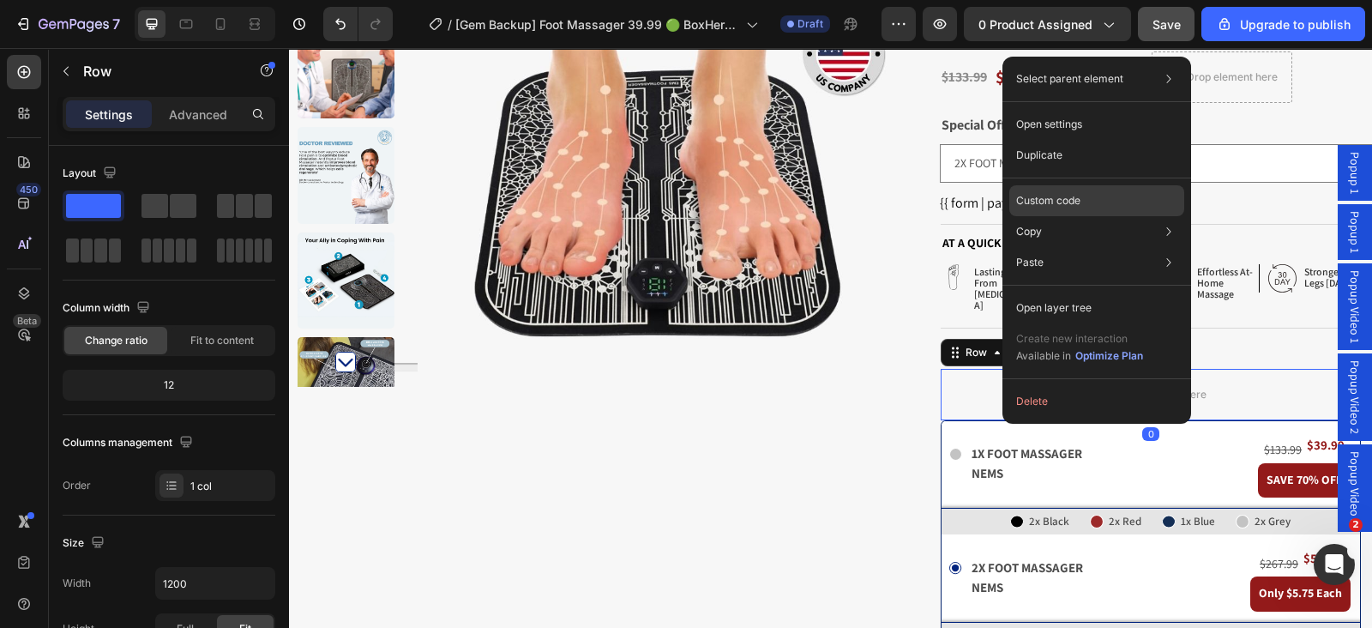
click at [1106, 247] on div "Custom code" at bounding box center [1096, 262] width 175 height 31
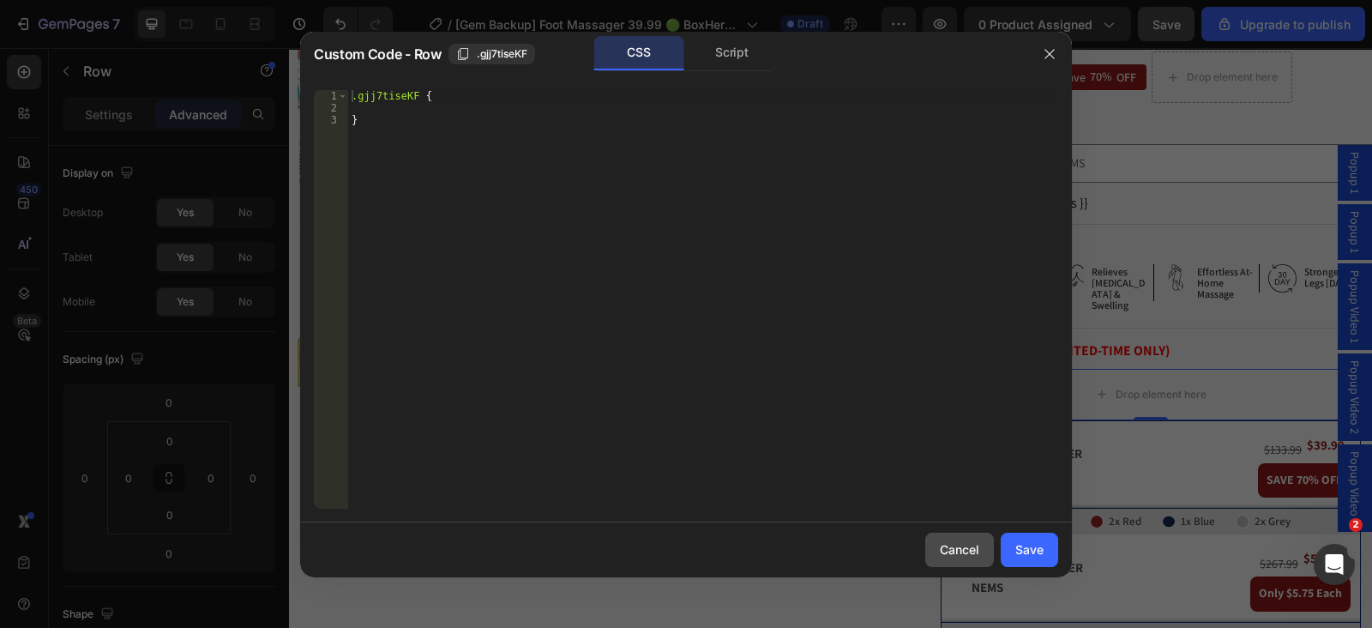
click at [974, 562] on button "Cancel" at bounding box center [959, 549] width 69 height 34
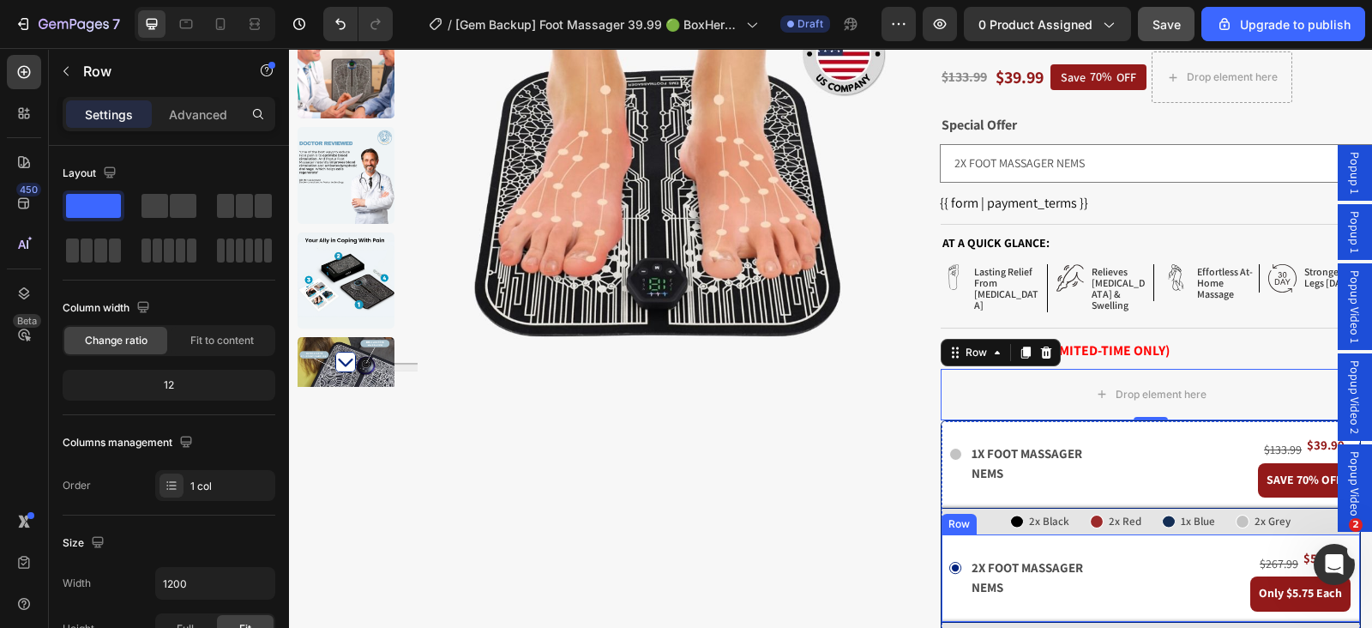
scroll to position [643, 0]
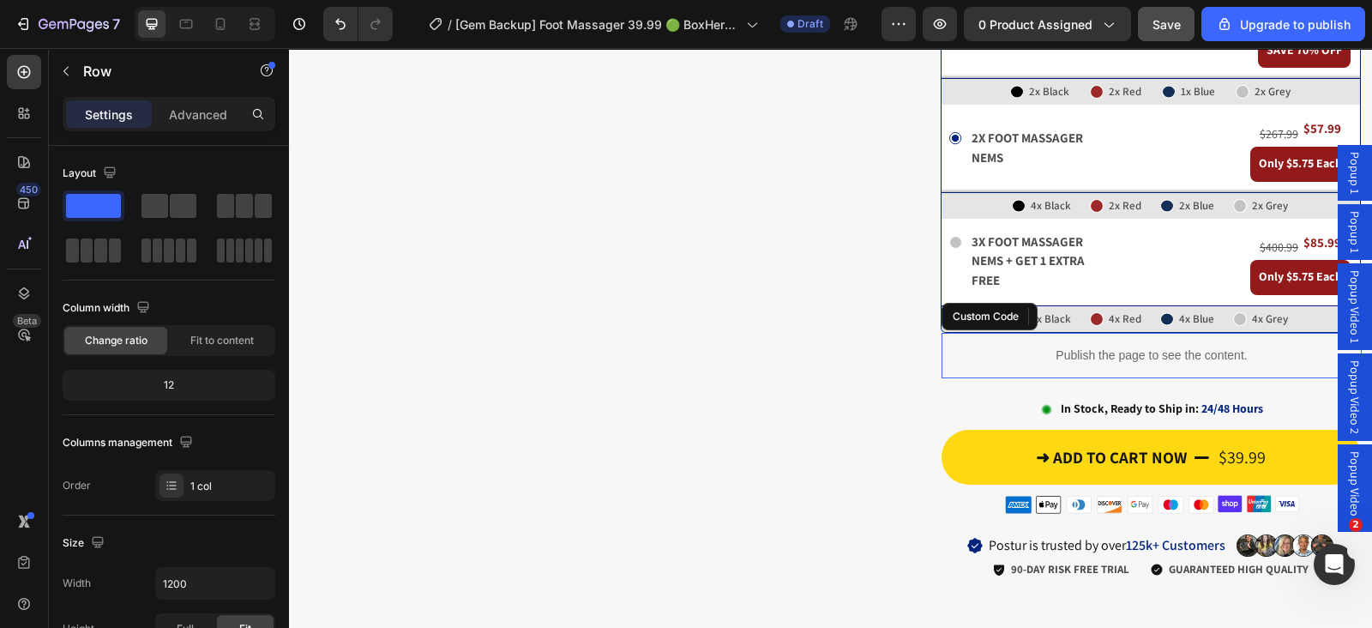
click at [1074, 346] on p "Publish the page to see the content." at bounding box center [1151, 355] width 420 height 18
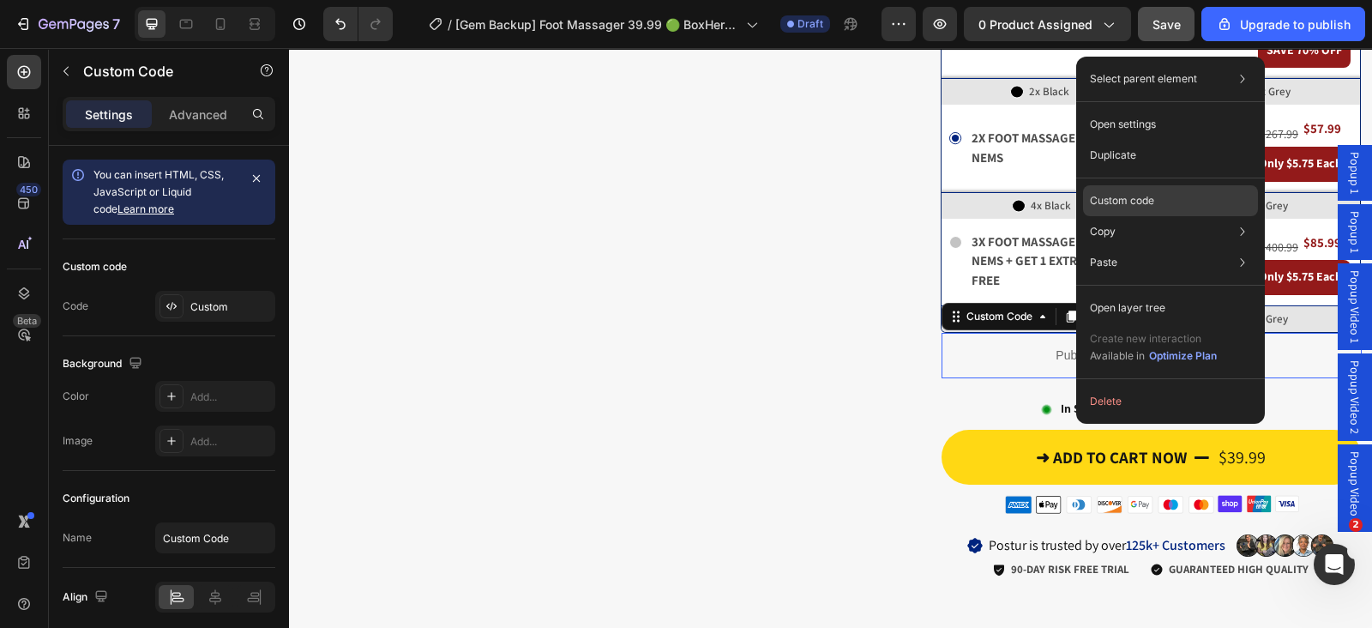
click at [1132, 197] on p "Custom code" at bounding box center [1122, 200] width 64 height 15
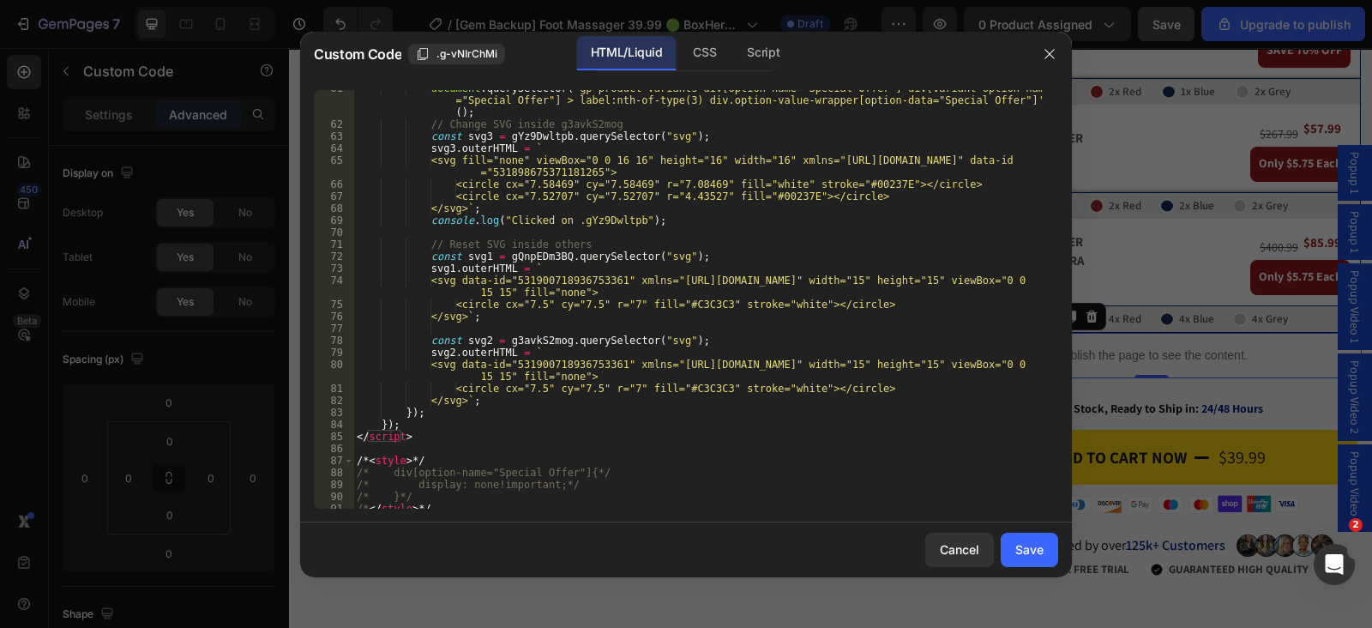
scroll to position [841, 0]
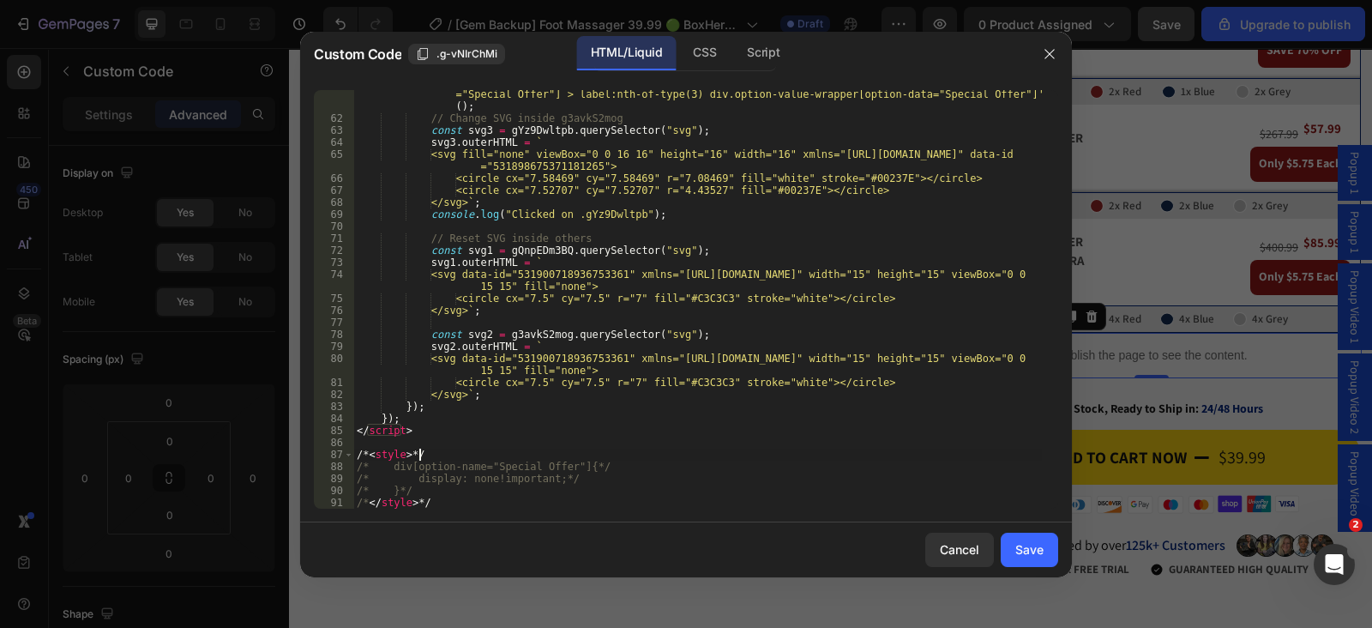
click at [463, 448] on div "document . querySelector ( 'gp-product-variants div[option-name="Special Offer"…" at bounding box center [697, 309] width 688 height 466
drag, startPoint x: 572, startPoint y: 464, endPoint x: 393, endPoint y: 466, distance: 179.2
click at [393, 467] on div "document . querySelector ( 'gp-product-variants div[option-name="Special Offer"…" at bounding box center [697, 309] width 688 height 466
type textarea "/* div[option-name="Special Offer"]{*/"
click at [946, 540] on div "Cancel" at bounding box center [959, 549] width 39 height 18
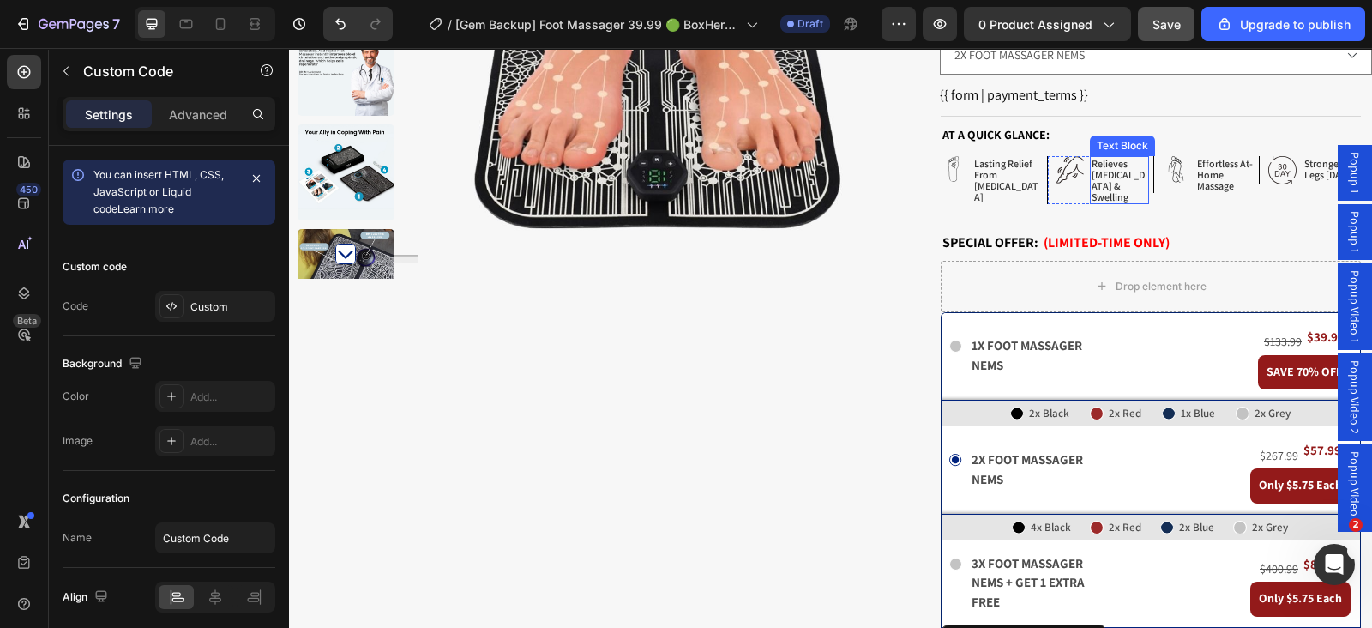
scroll to position [106, 0]
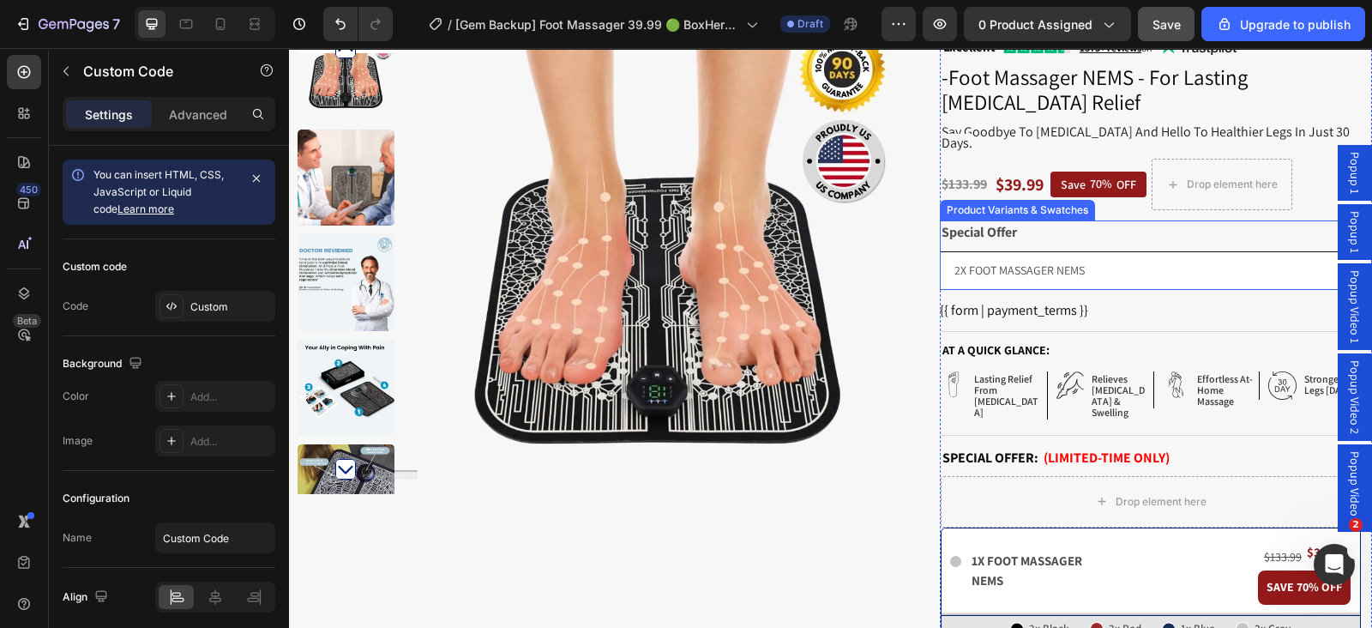
click at [1108, 237] on div "Special Offer 1X FOOT MASSAGER NEMS 2X FOOT MASSAGER NEMS 3X FOOT MASSAGER NEMS…" at bounding box center [1156, 254] width 432 height 69
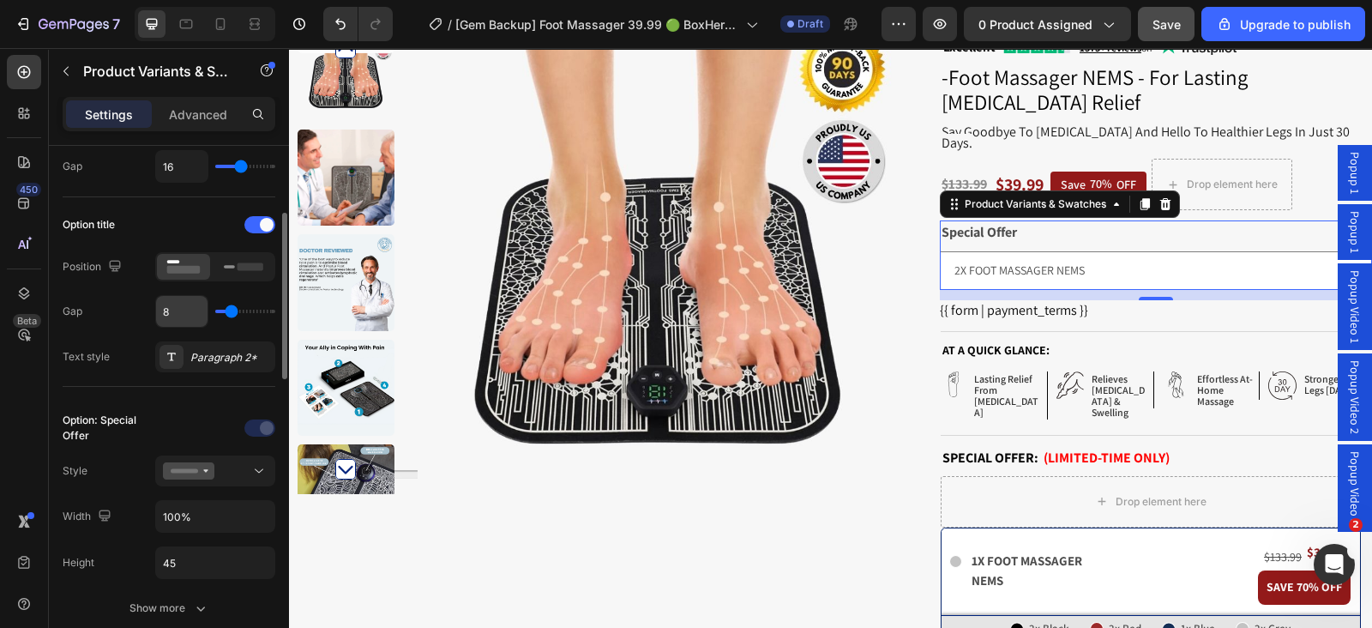
scroll to position [321, 0]
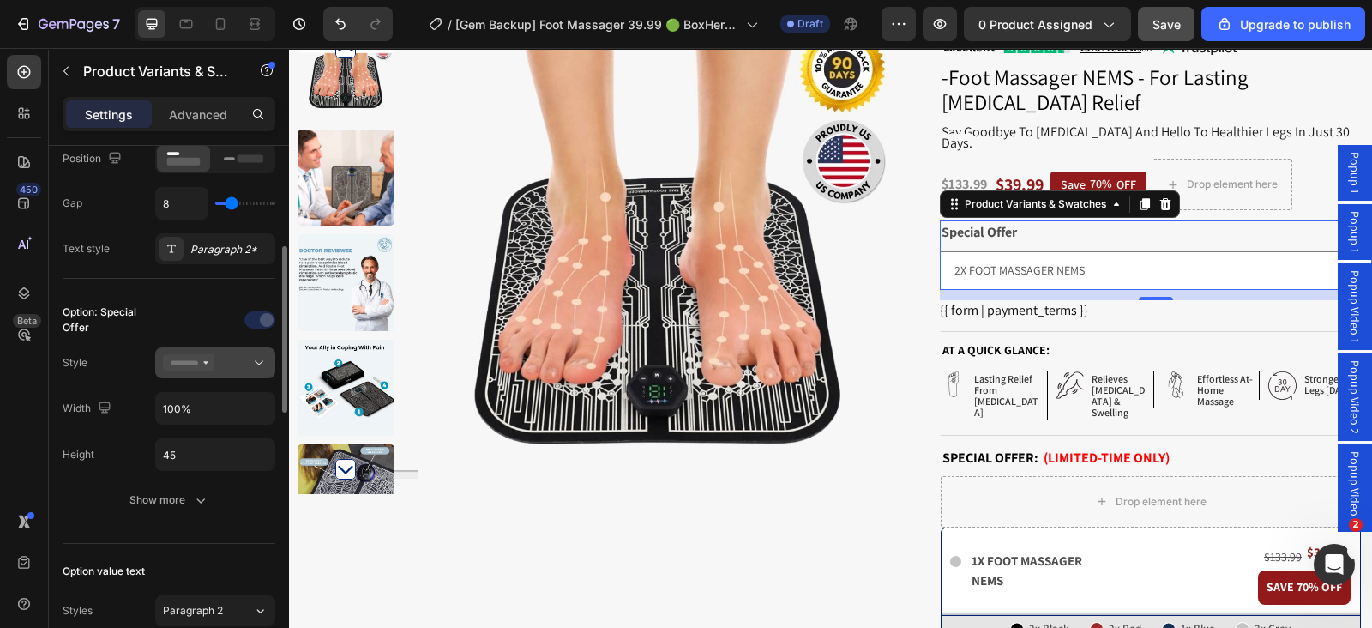
click at [207, 362] on icon at bounding box center [188, 362] width 51 height 17
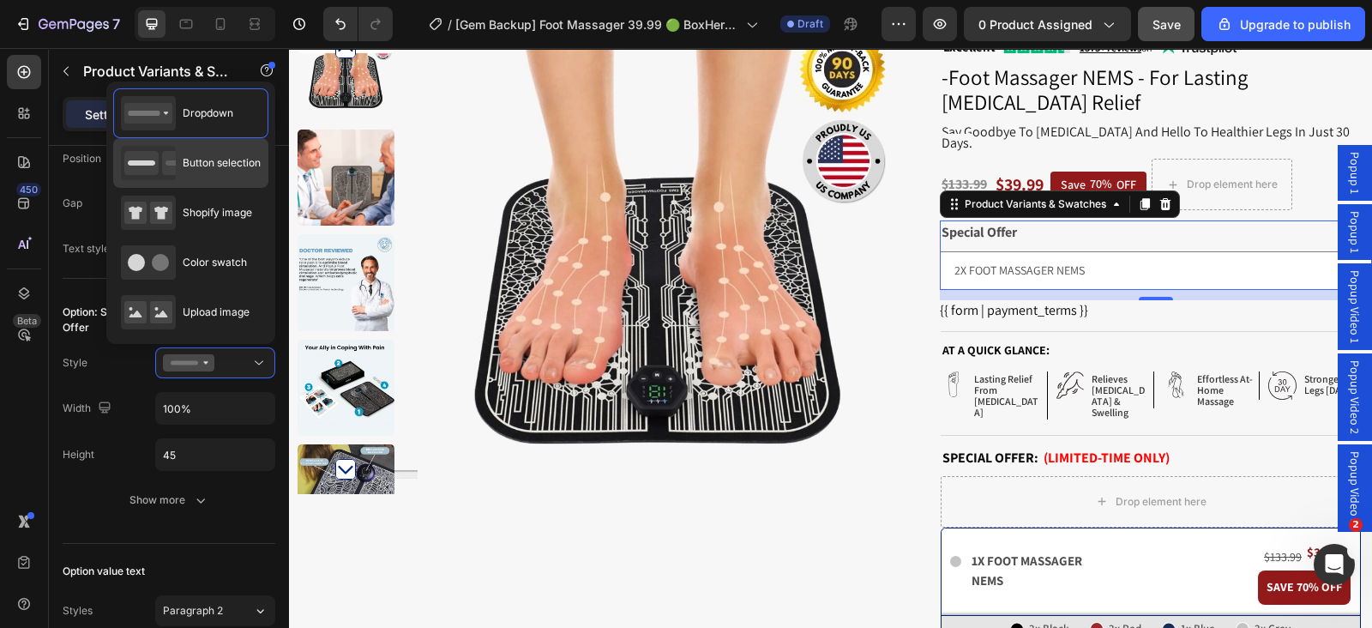
click at [203, 172] on div "Button selection" at bounding box center [191, 163] width 140 height 34
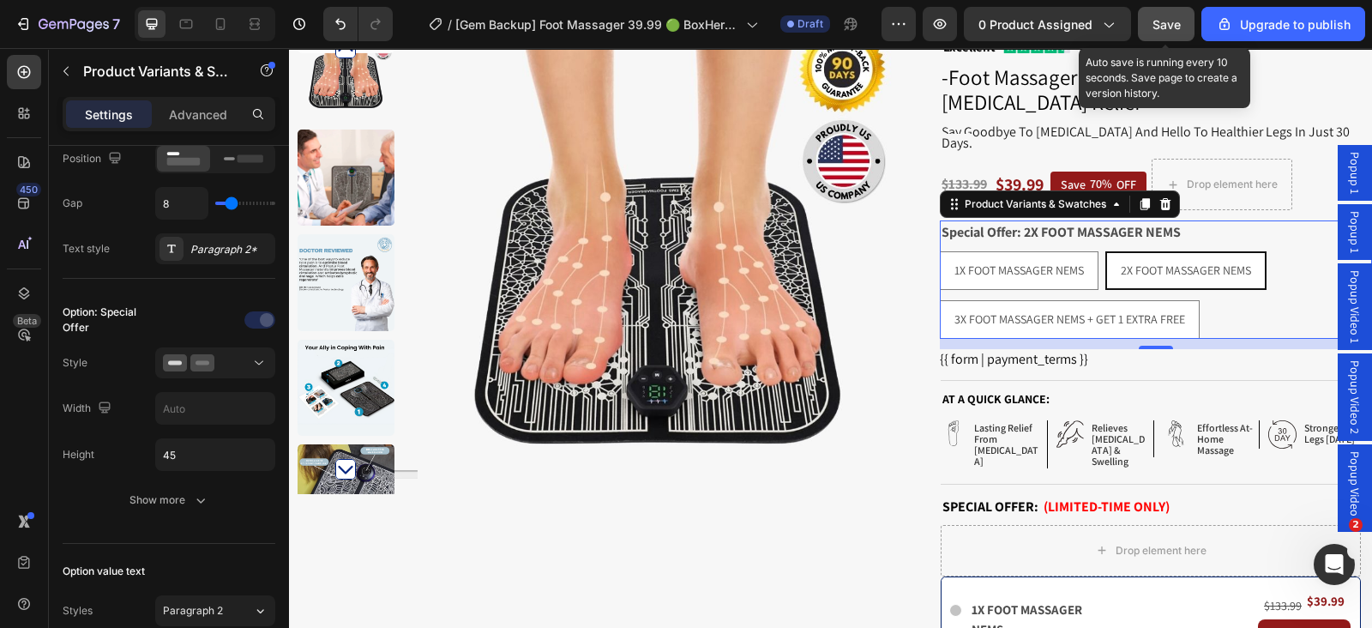
click at [1168, 33] on button "Save" at bounding box center [1166, 24] width 57 height 34
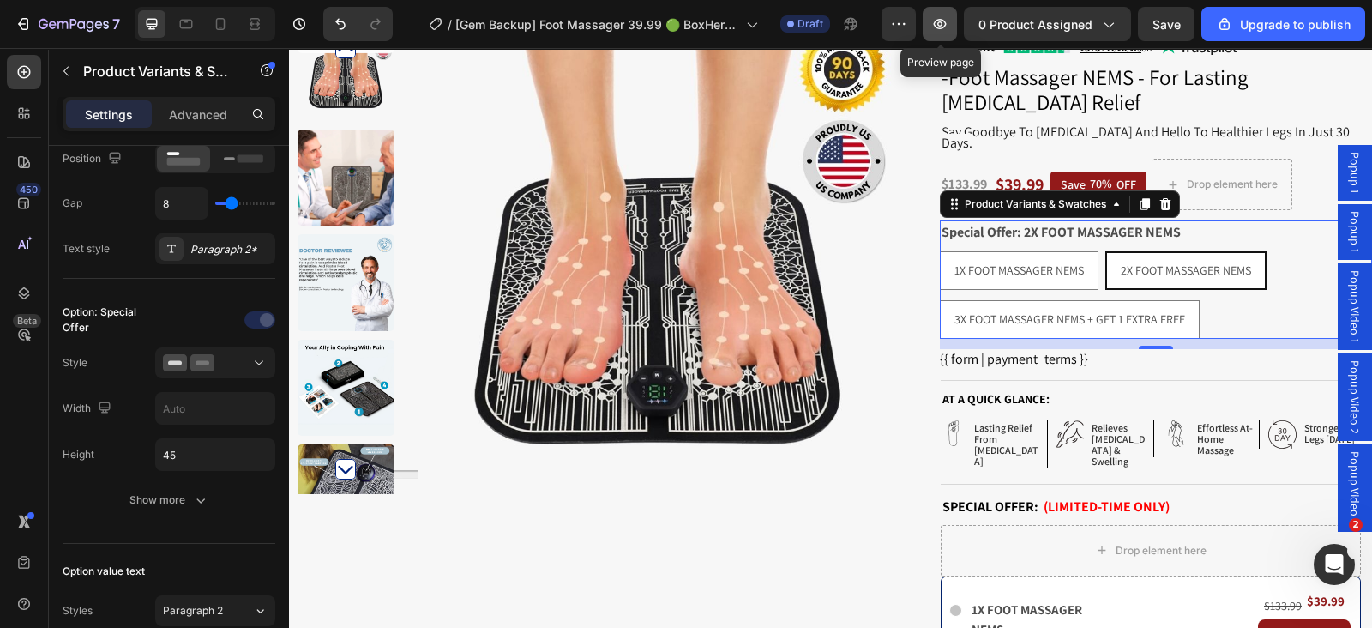
click at [939, 32] on icon "button" at bounding box center [939, 23] width 17 height 17
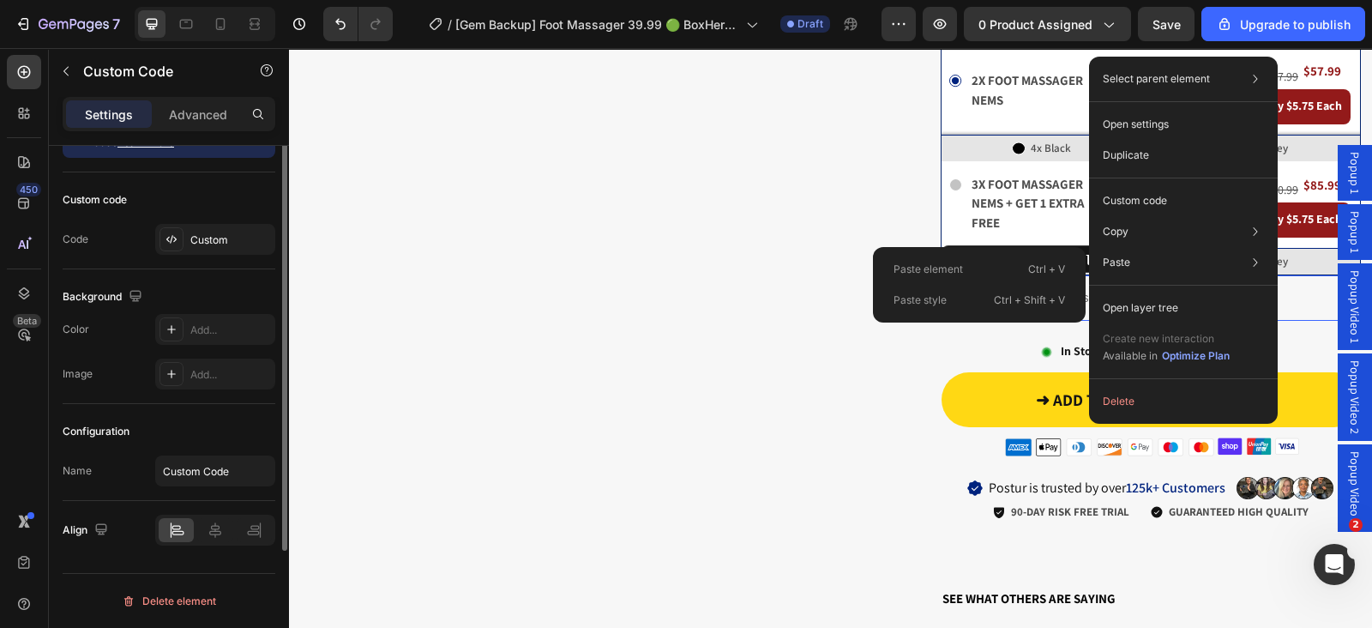
scroll to position [0, 0]
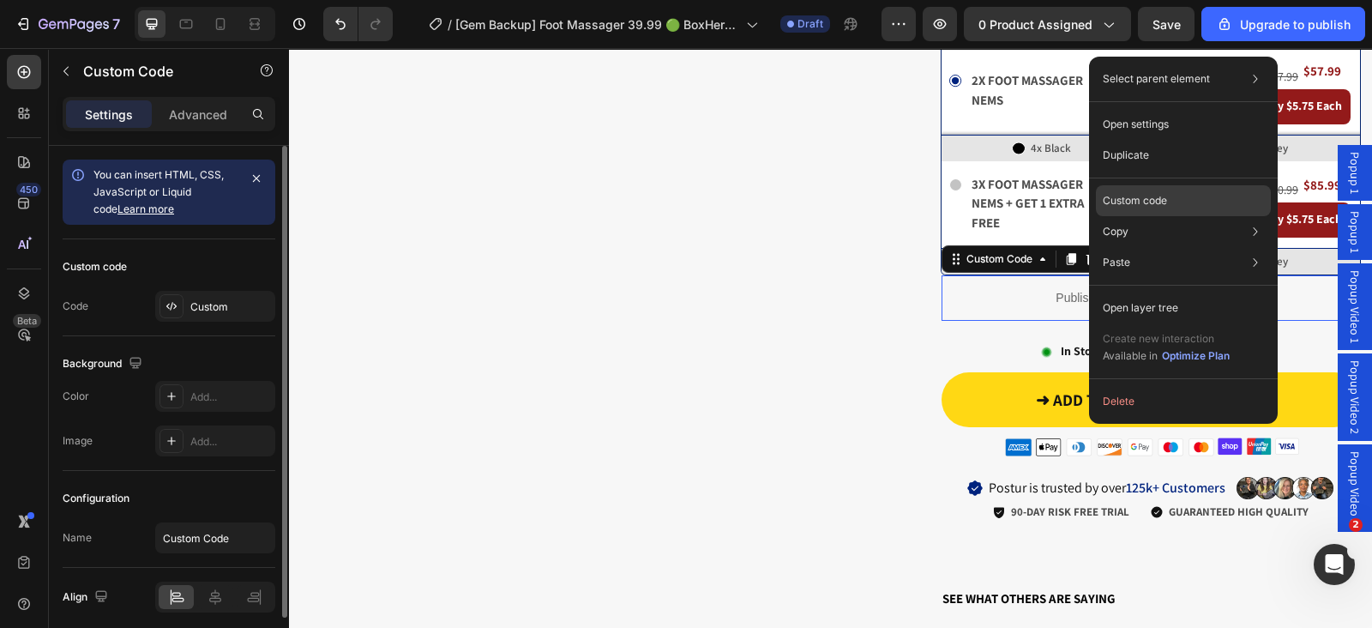
click at [1146, 247] on div "Custom code" at bounding box center [1183, 262] width 175 height 31
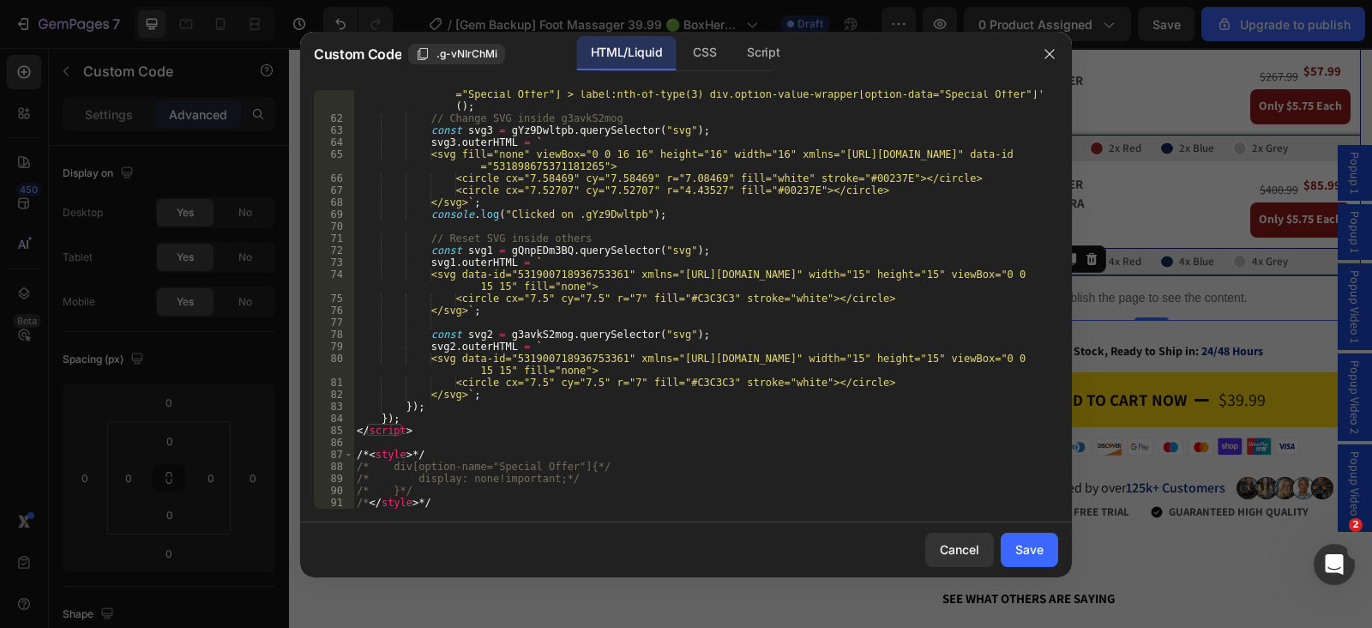
scroll to position [841, 0]
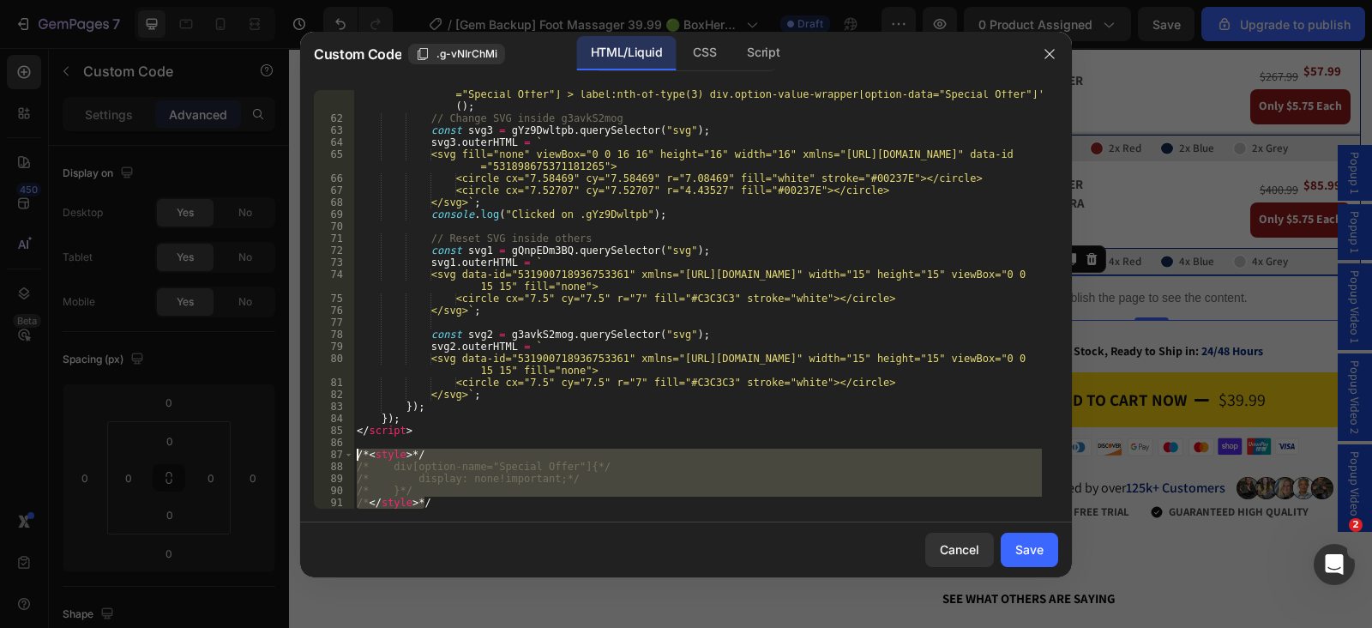
drag, startPoint x: 452, startPoint y: 496, endPoint x: 297, endPoint y: 456, distance: 159.3
click at [297, 456] on div "Custom Code .g-vNIrChMi HTML/Liquid CSS Script /*</style>*/ 61 62 63 64 65 66 6…" at bounding box center [686, 314] width 1372 height 628
type textarea "<style> div[option-name="Special Offer"]{"
click at [1016, 555] on div "Save" at bounding box center [1029, 549] width 28 height 18
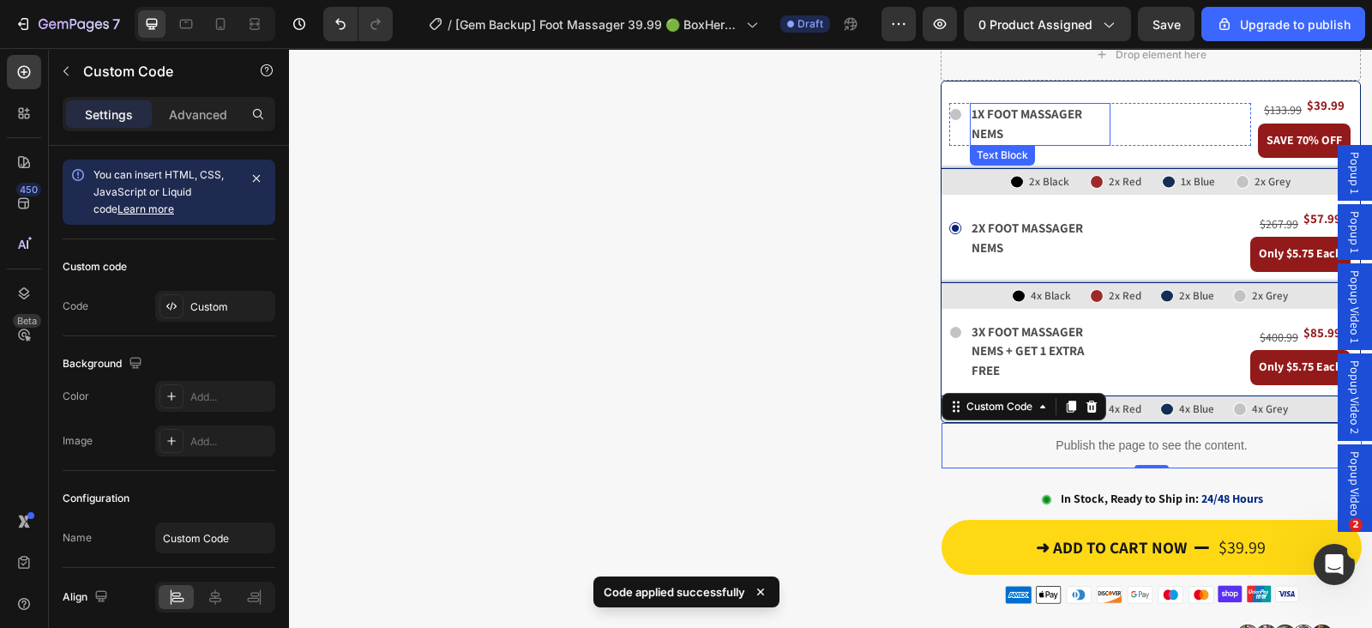
scroll to position [213, 0]
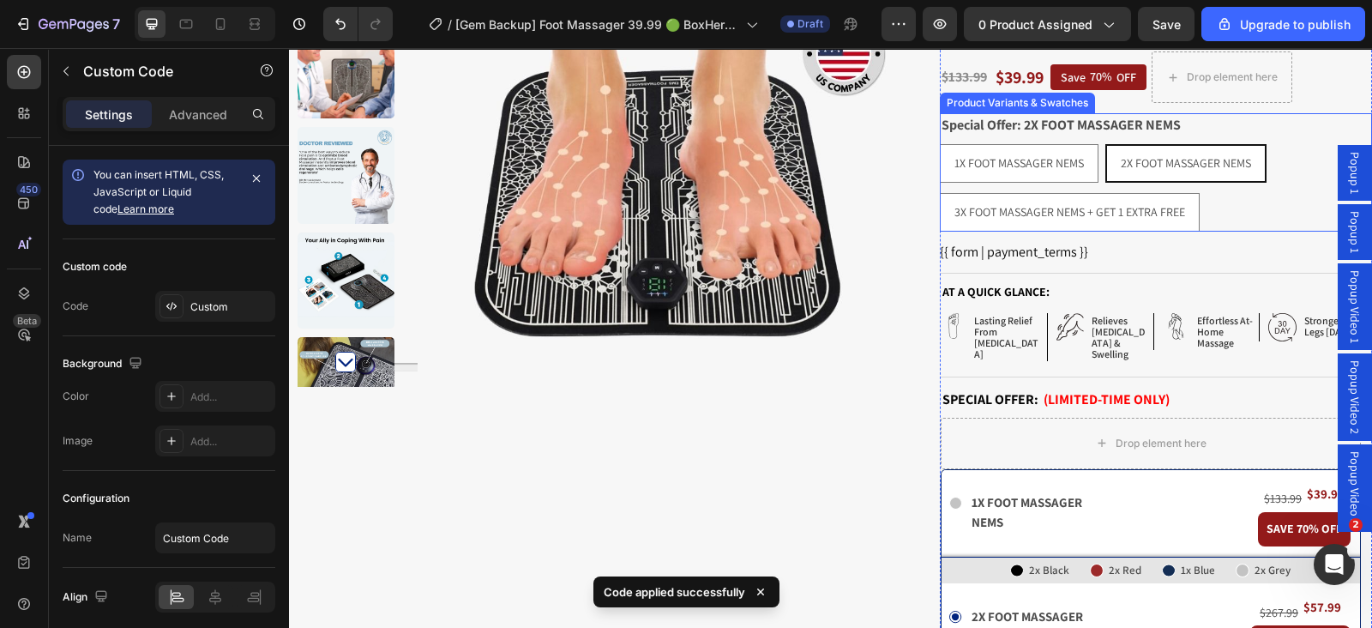
click at [1230, 196] on div "1X FOOT MASSAGER NEMS 1X FOOT MASSAGER NEMS 1X FOOT MASSAGER NEMS 2X FOOT MASSA…" at bounding box center [1156, 187] width 432 height 87
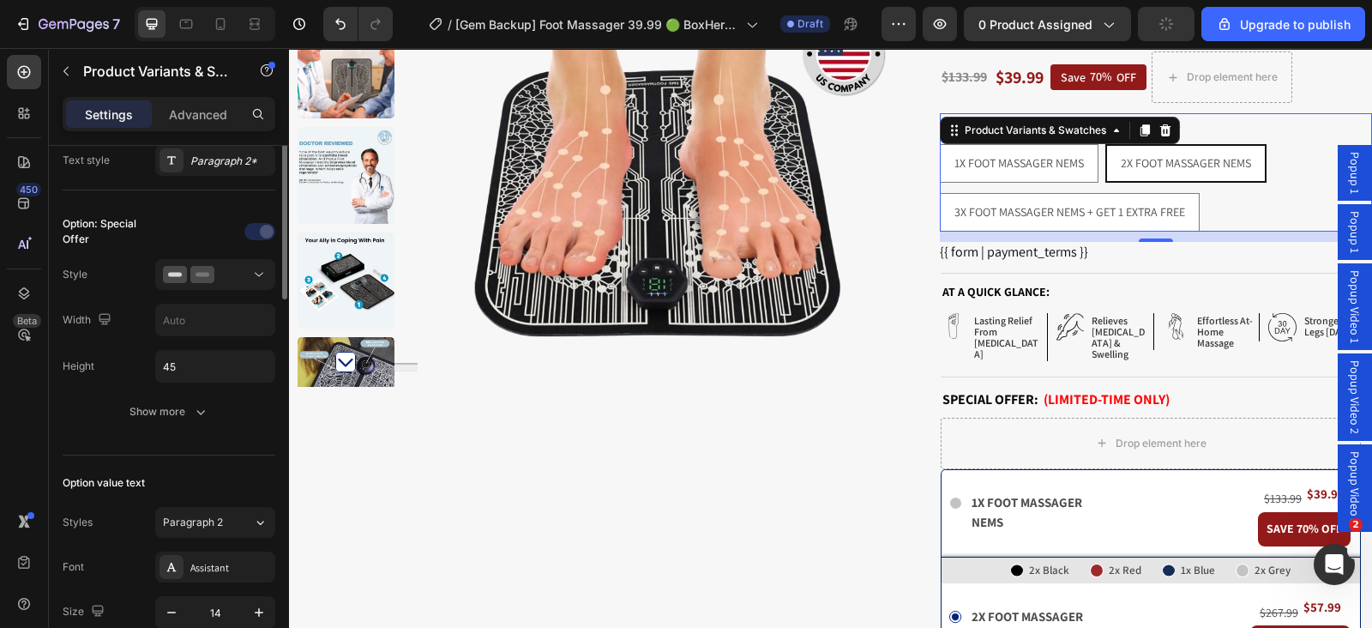
scroll to position [303, 0]
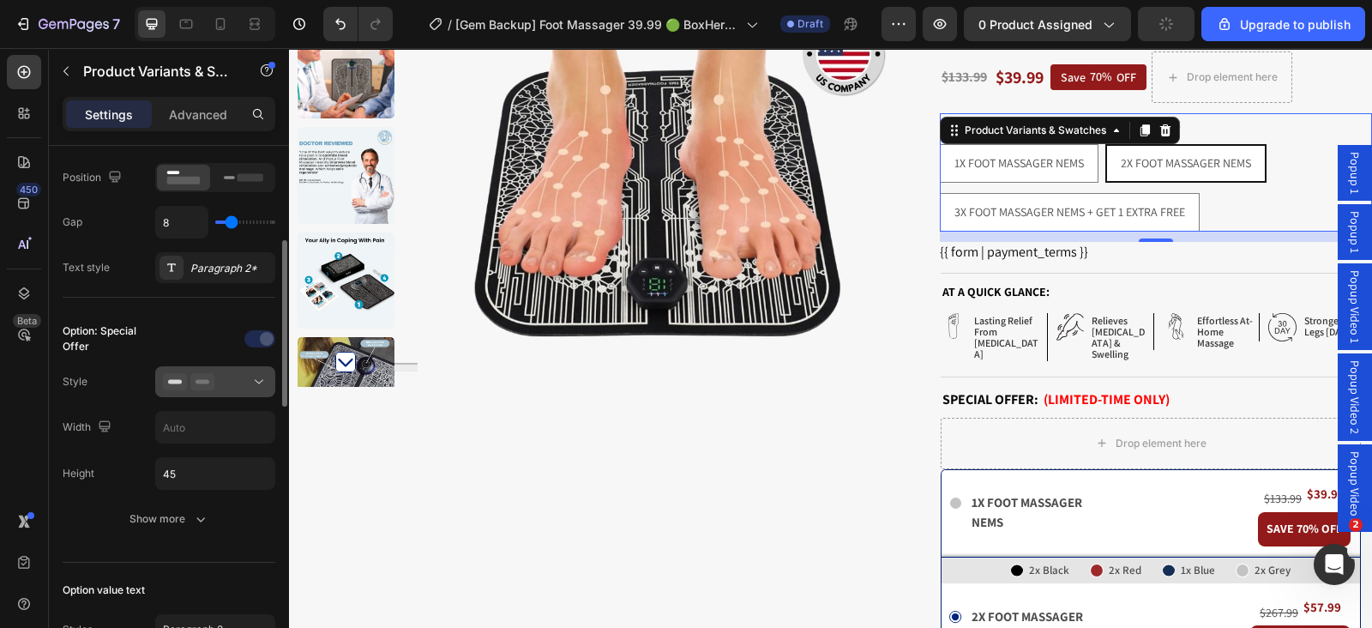
click at [190, 378] on icon at bounding box center [202, 381] width 24 height 17
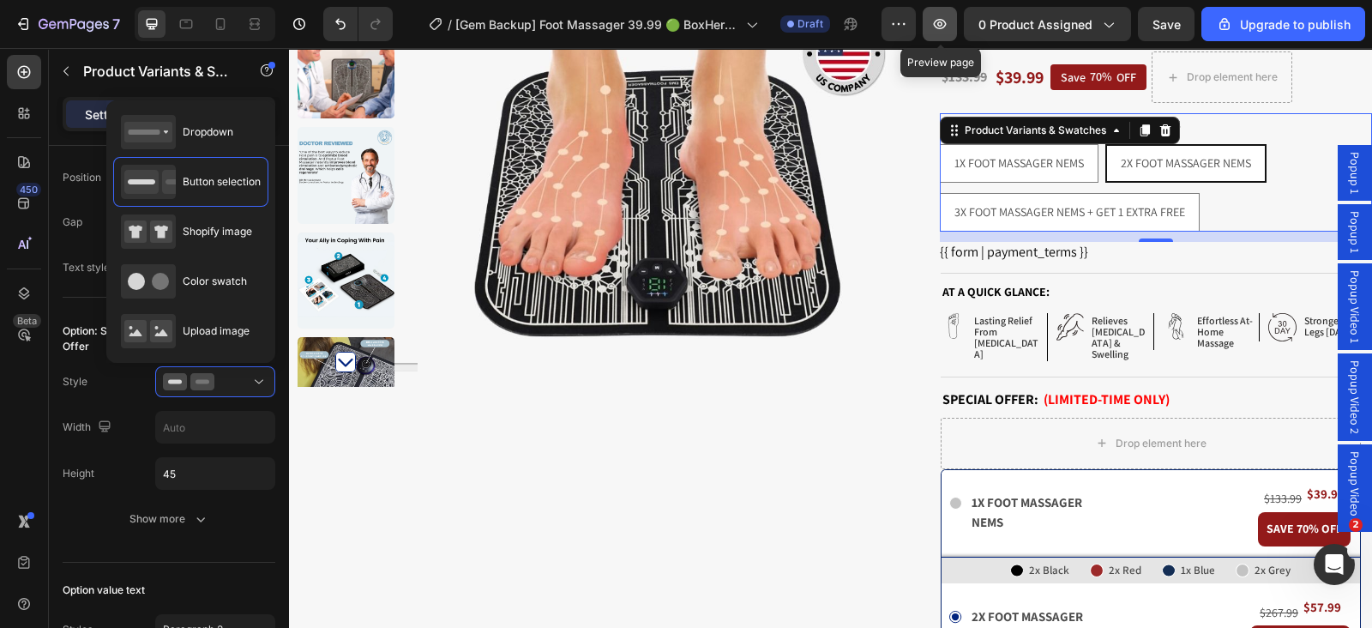
click at [955, 27] on button "button" at bounding box center [939, 24] width 34 height 34
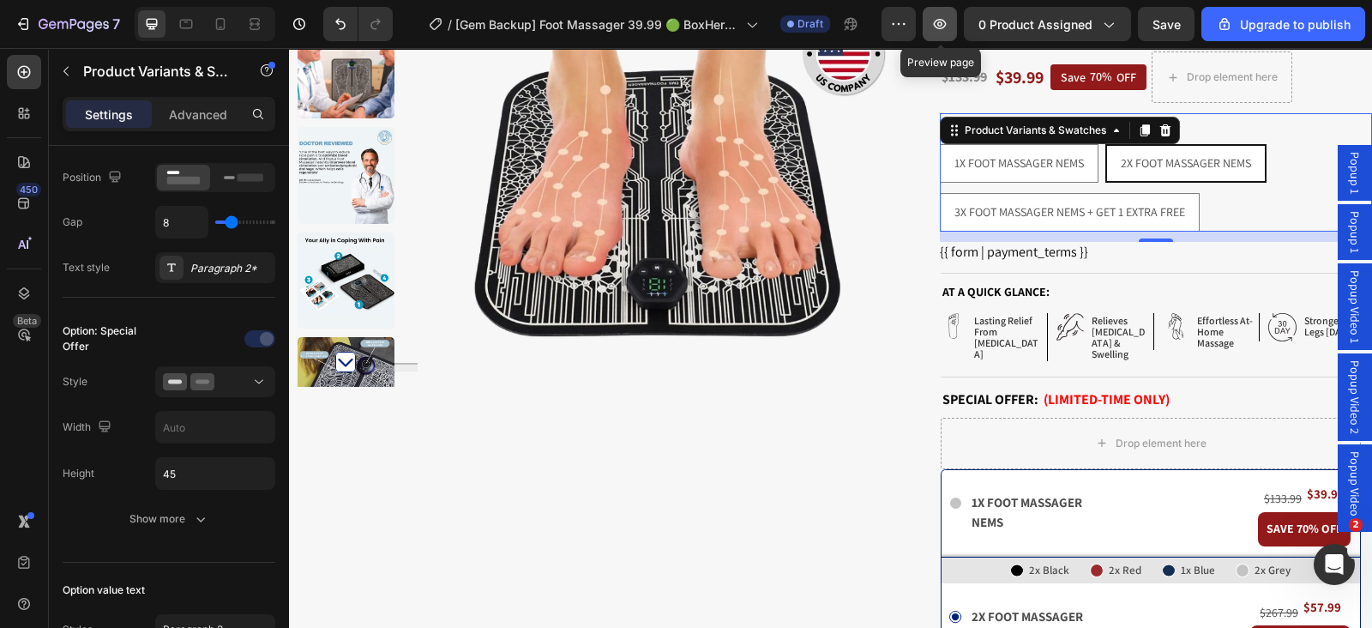
click at [952, 19] on button "button" at bounding box center [939, 24] width 34 height 34
